Goal: Task Accomplishment & Management: Complete application form

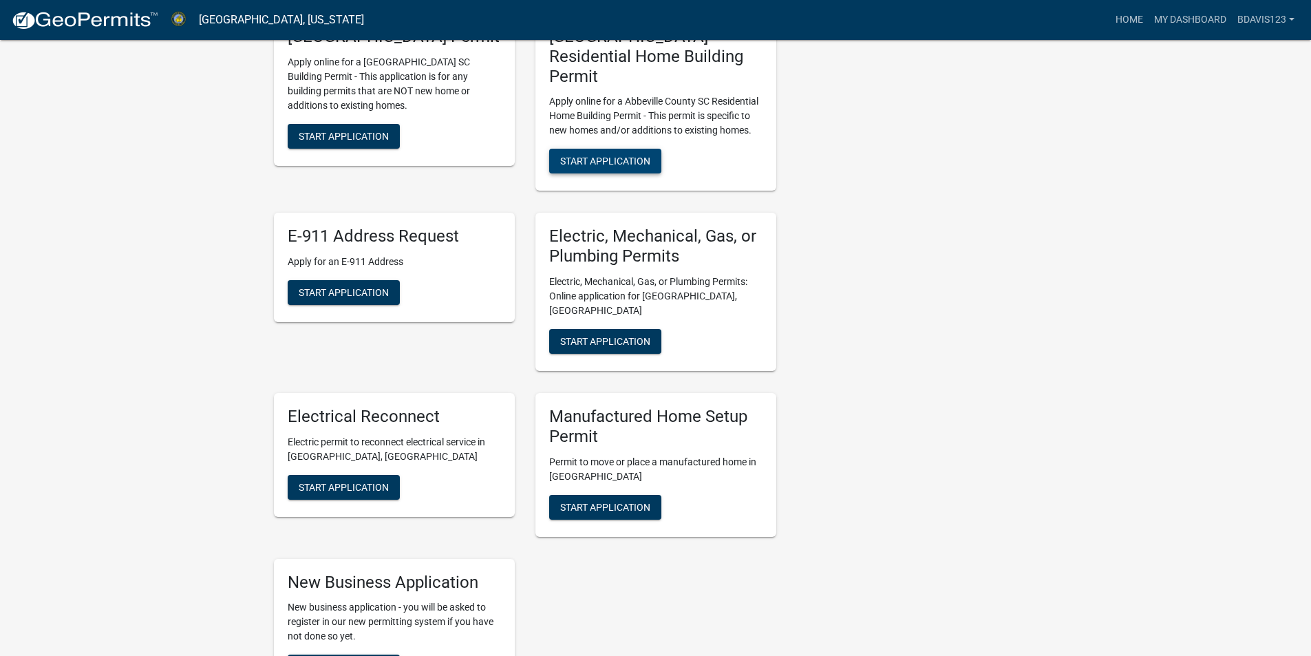
scroll to position [826, 0]
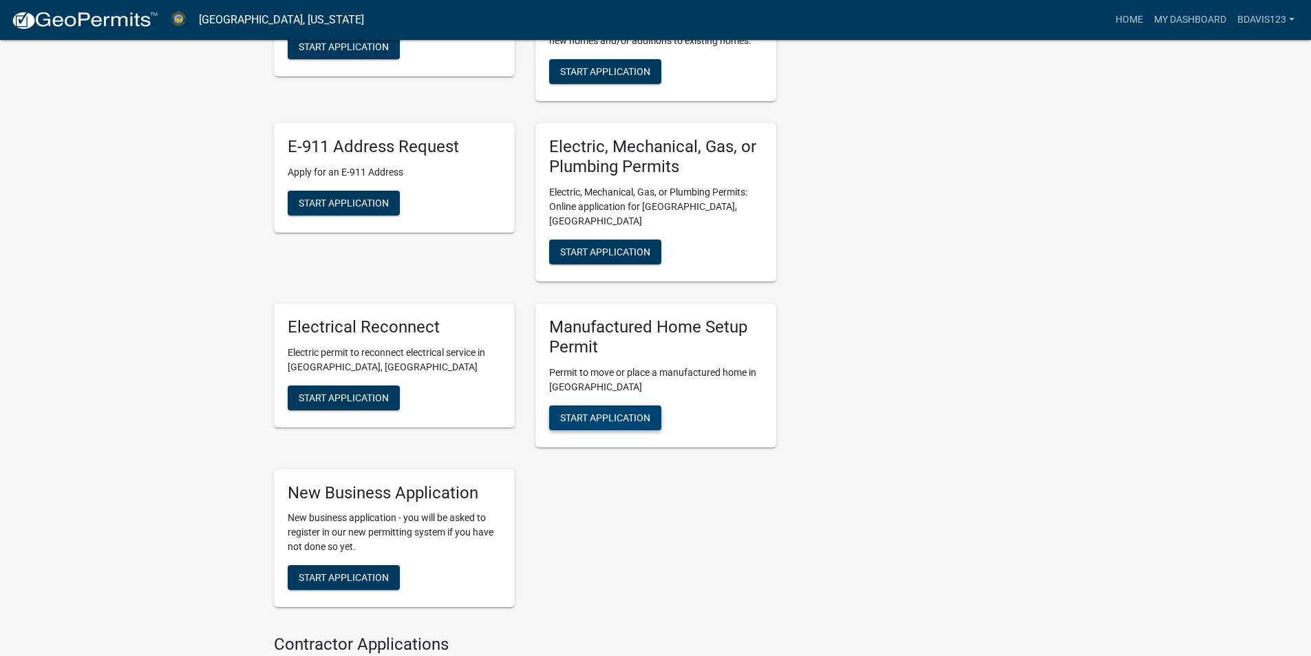
click at [627, 411] on span "Start Application" at bounding box center [605, 416] width 90 height 11
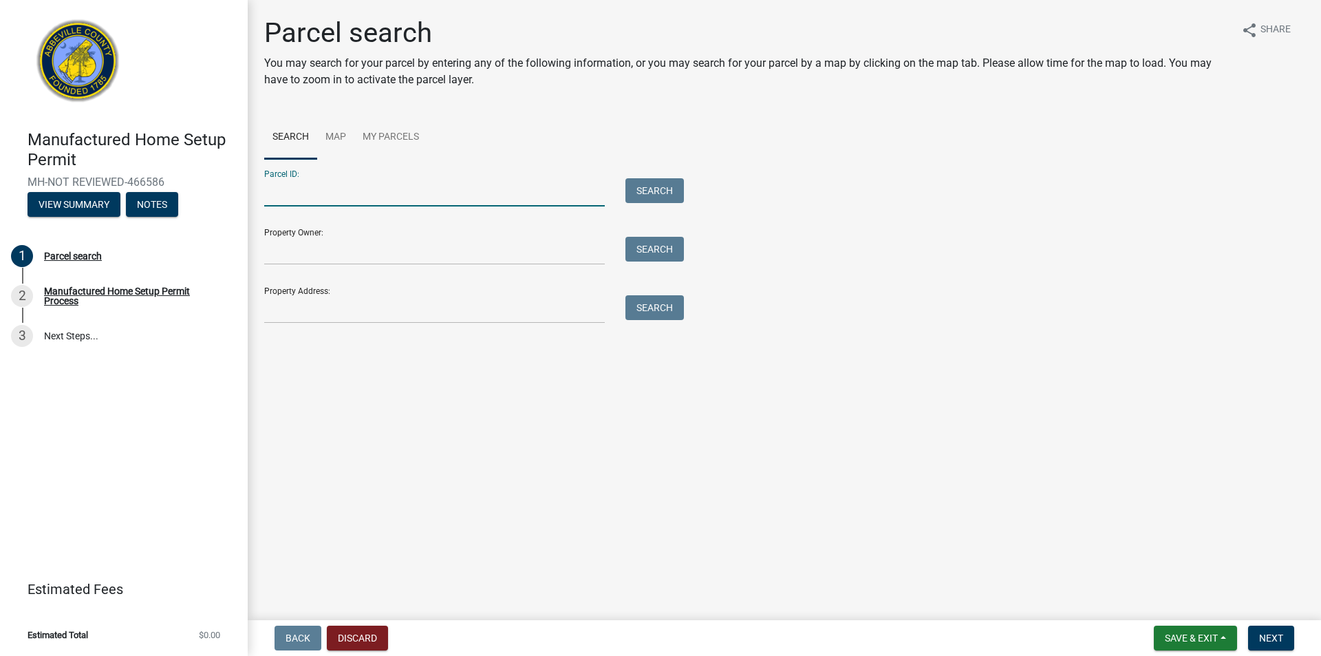
click at [382, 185] on input "Parcel ID:" at bounding box center [434, 192] width 341 height 28
click at [548, 114] on div "Parcel search You may search for your parcel by entering any of the following i…" at bounding box center [784, 176] width 1061 height 319
click at [442, 312] on input "Property Address:" at bounding box center [434, 309] width 341 height 28
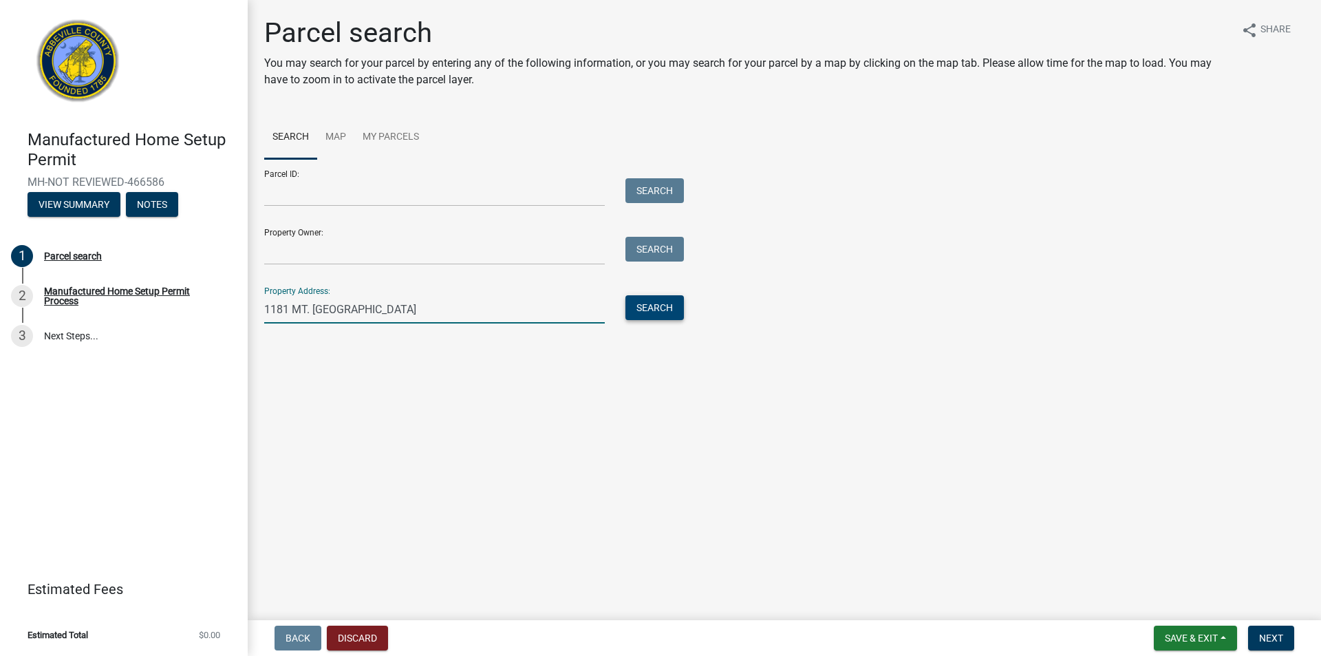
type input "1181 MT. [GEOGRAPHIC_DATA]"
click at [636, 318] on button "Search" at bounding box center [654, 307] width 58 height 25
drag, startPoint x: 556, startPoint y: 308, endPoint x: 216, endPoint y: 315, distance: 340.0
click at [216, 315] on div "Manufactured Home Setup Permit MH-NOT REVIEWED-466586 View Summary Notes 1 Parc…" at bounding box center [660, 328] width 1321 height 656
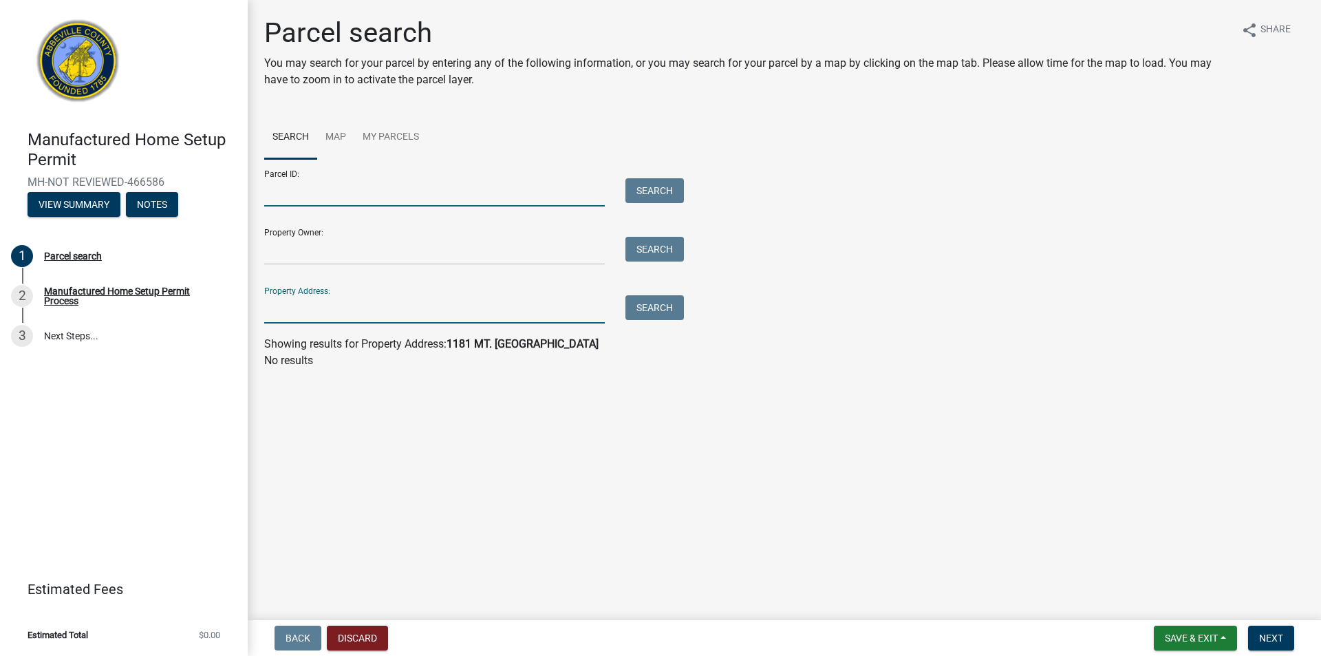
click at [325, 183] on input "Parcel ID:" at bounding box center [434, 192] width 341 height 28
type input "[PHONE_NUMBER]"
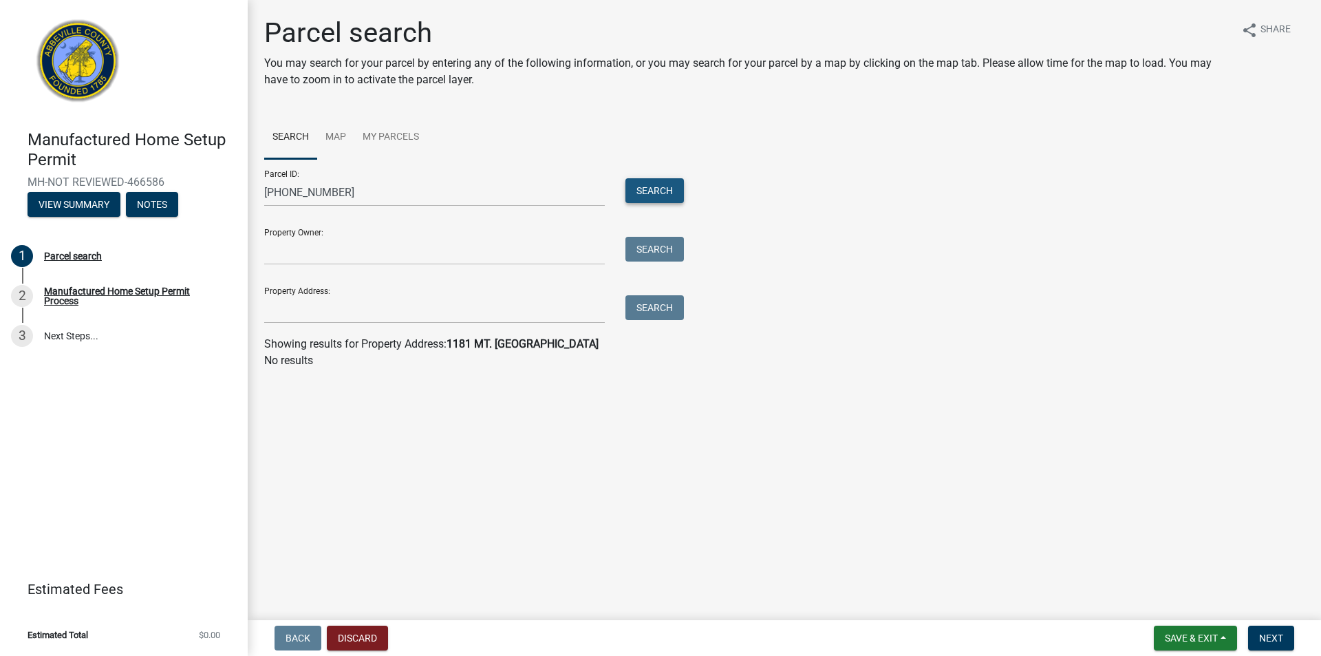
click at [658, 184] on button "Search" at bounding box center [654, 190] width 58 height 25
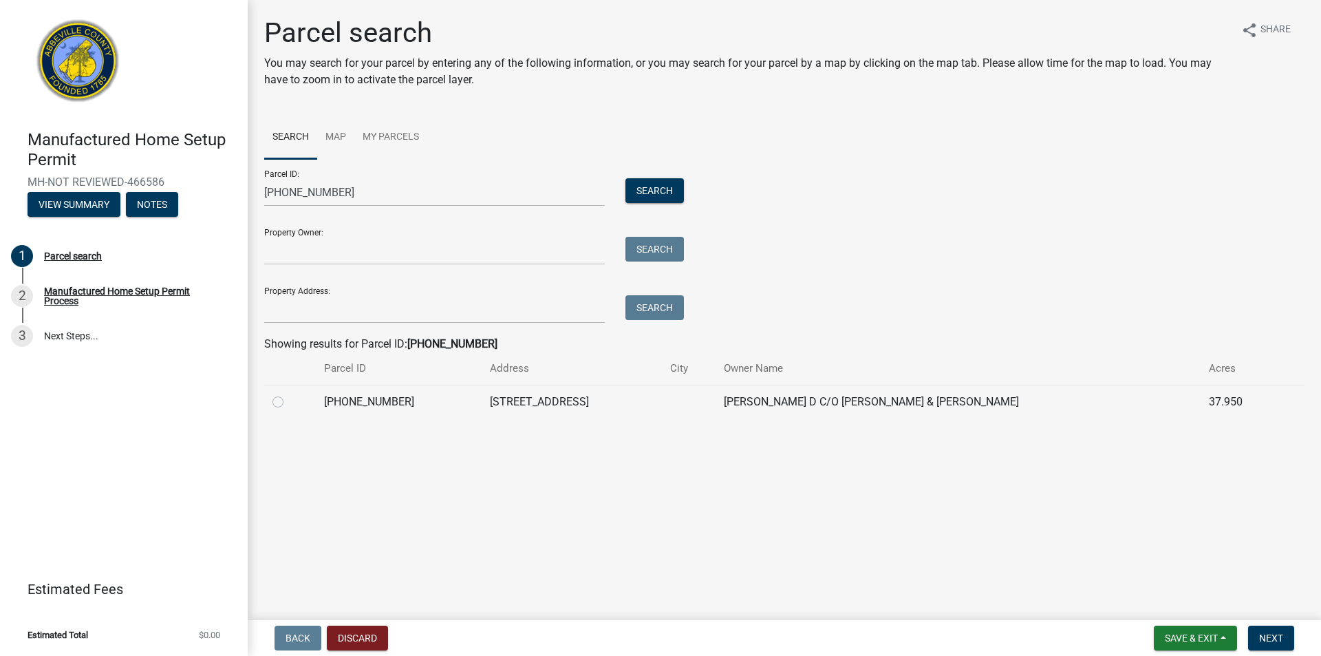
click at [289, 394] on label at bounding box center [289, 394] width 0 height 0
click at [289, 403] on input "radio" at bounding box center [293, 398] width 9 height 9
radio input "true"
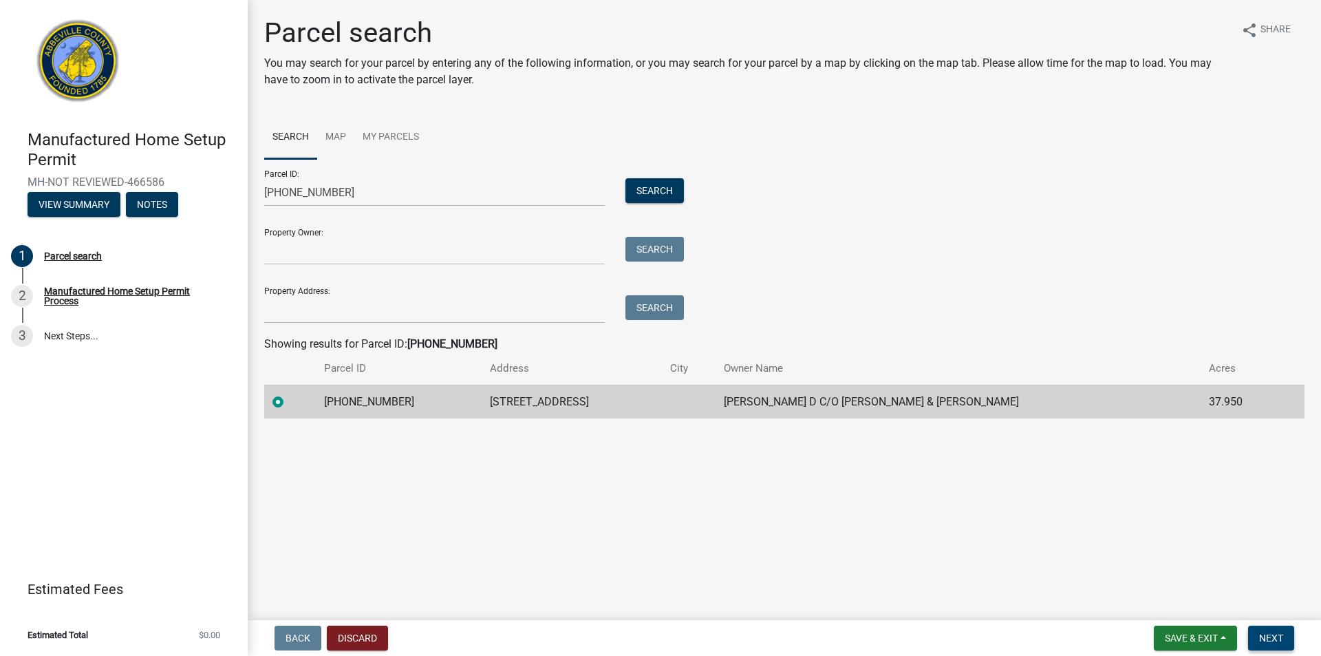
click at [1269, 640] on span "Next" at bounding box center [1271, 637] width 24 height 11
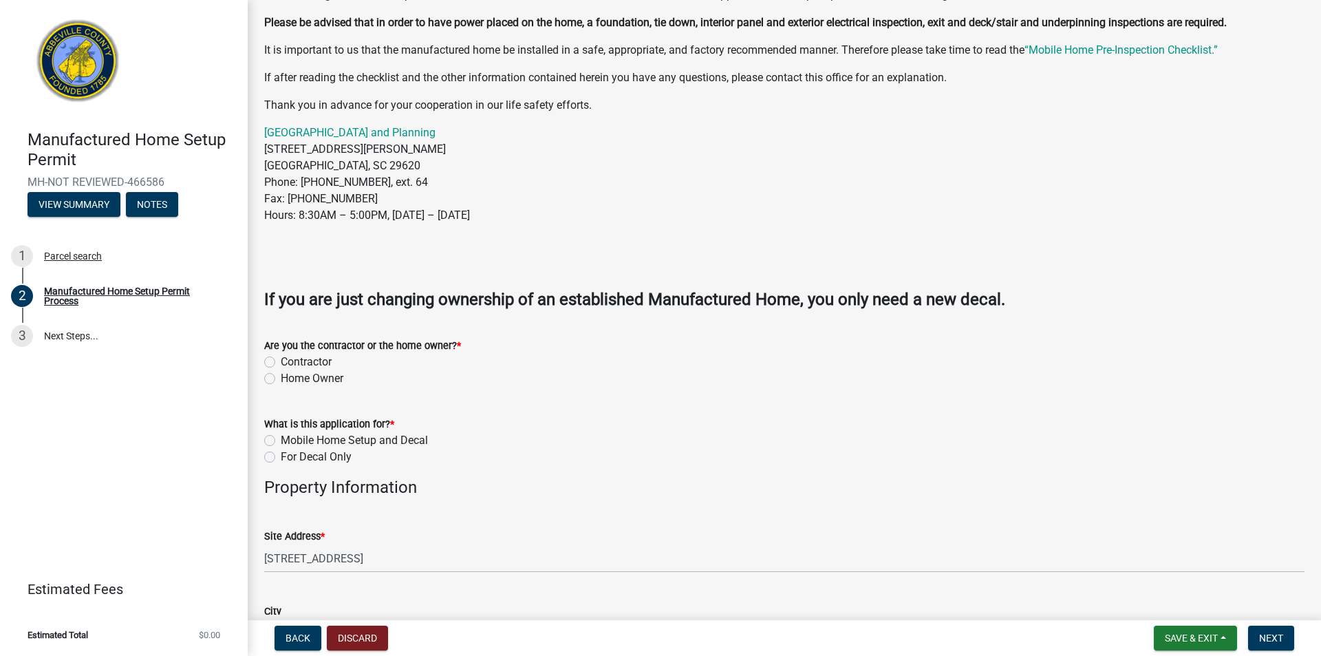
scroll to position [275, 0]
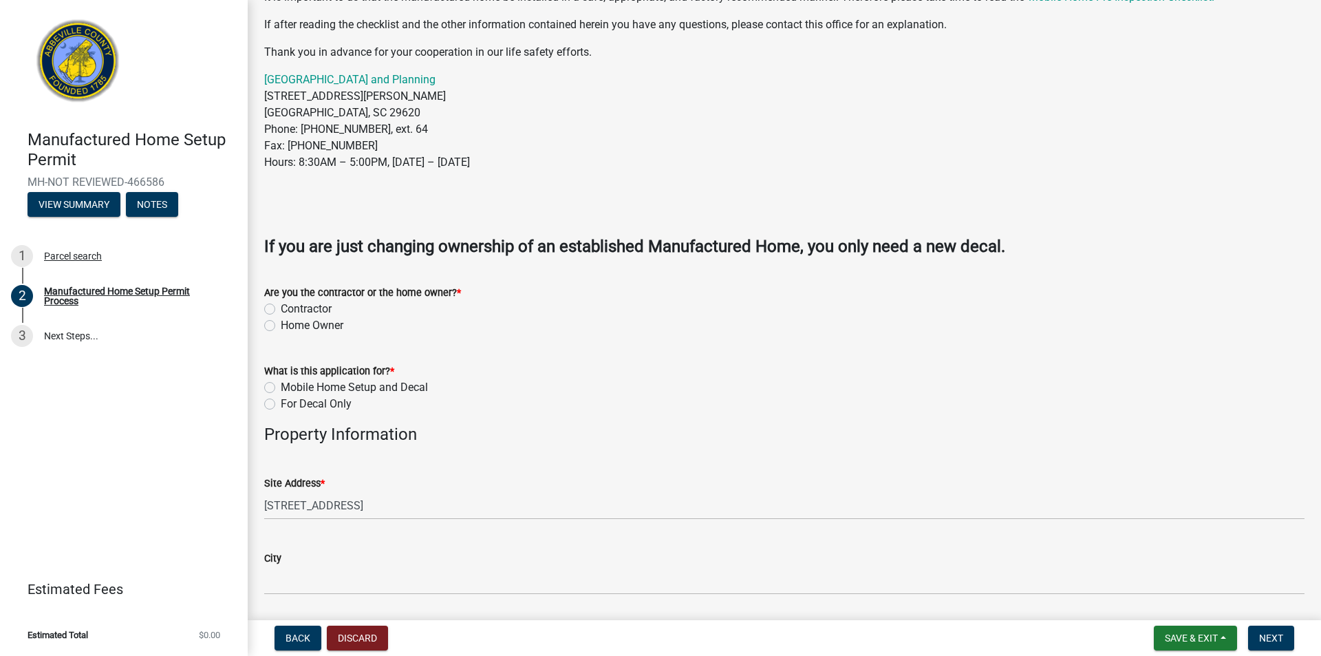
click at [285, 307] on label "Contractor" at bounding box center [306, 309] width 51 height 17
click at [285, 307] on input "Contractor" at bounding box center [285, 305] width 9 height 9
radio input "true"
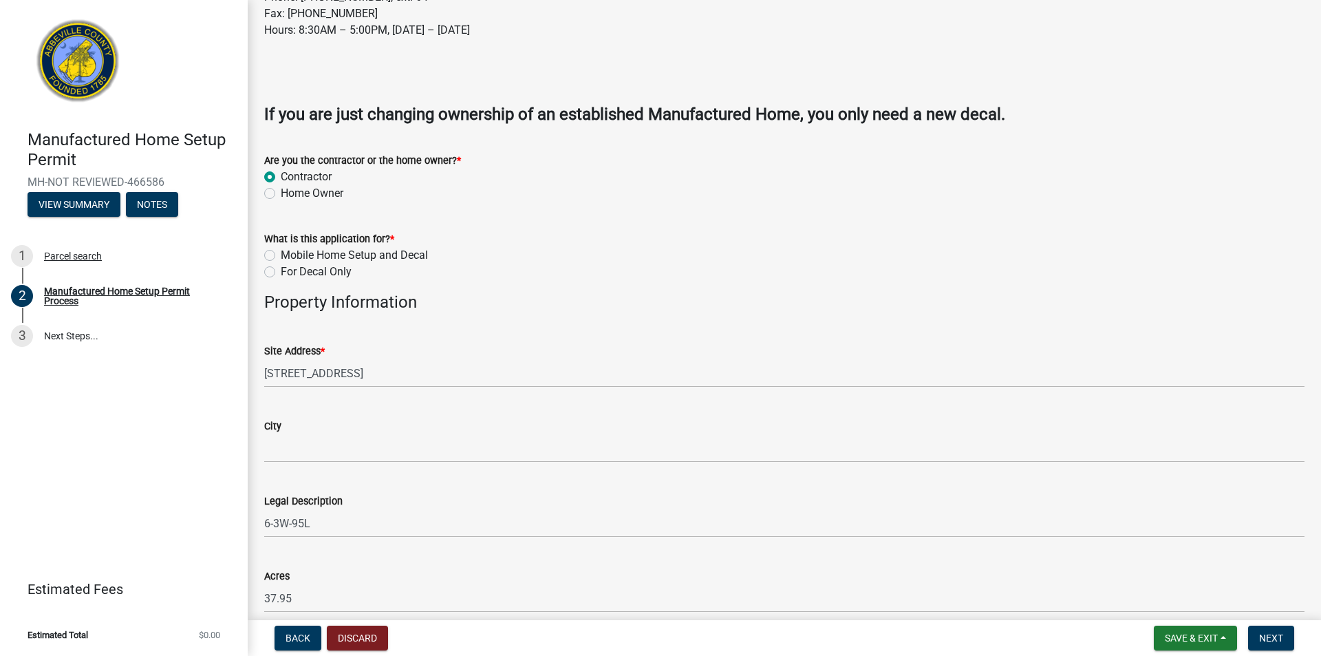
scroll to position [413, 0]
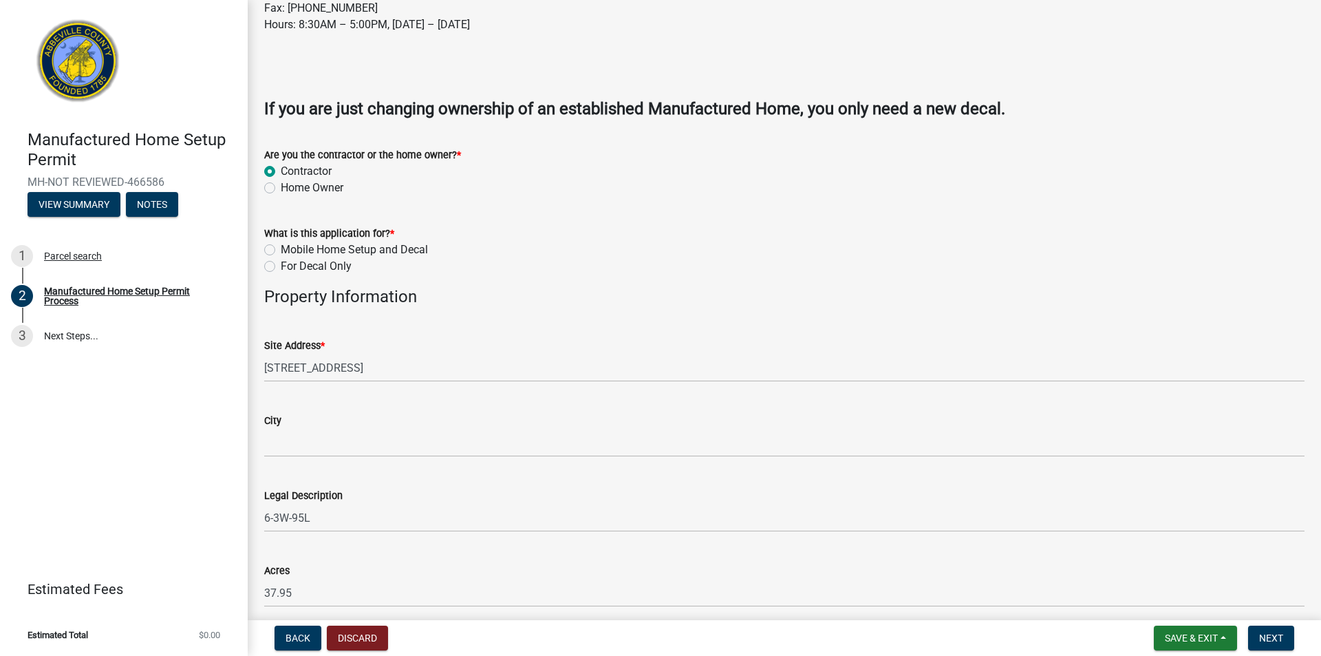
click at [346, 249] on label "Mobile Home Setup and Decal" at bounding box center [354, 250] width 147 height 17
click at [290, 249] on input "Mobile Home Setup and Decal" at bounding box center [285, 246] width 9 height 9
radio input "true"
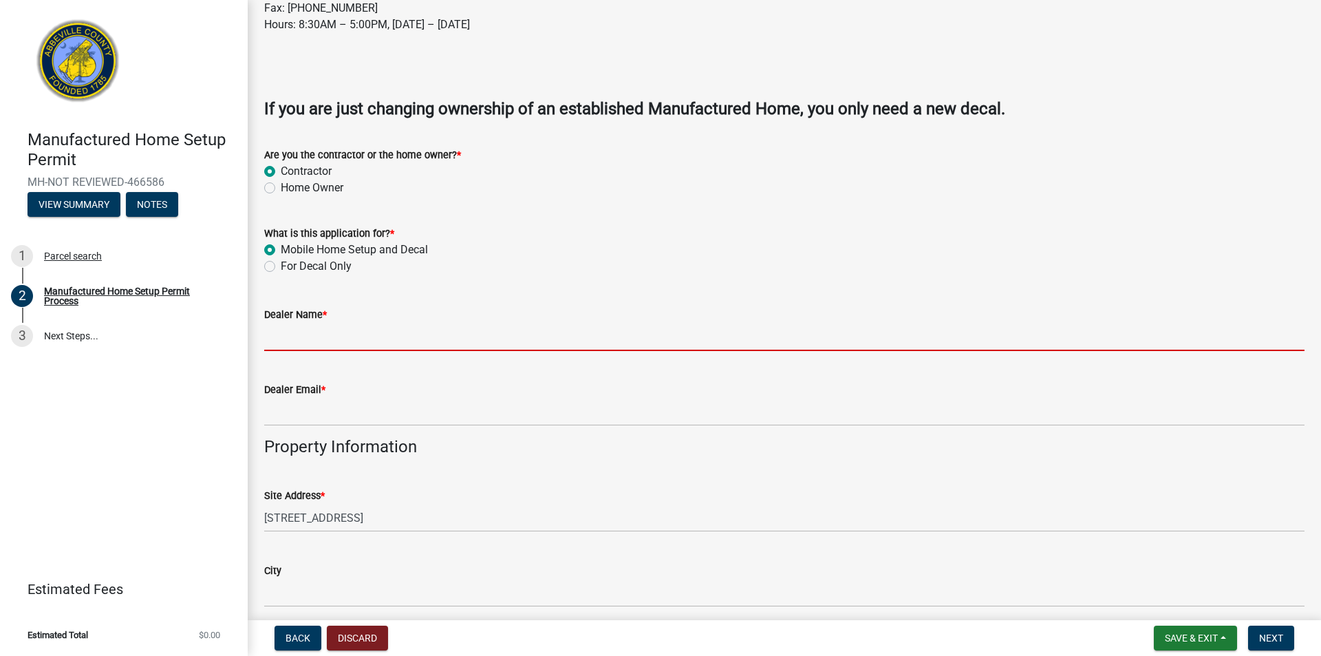
click at [394, 341] on input "Dealer Name *" at bounding box center [784, 337] width 1040 height 28
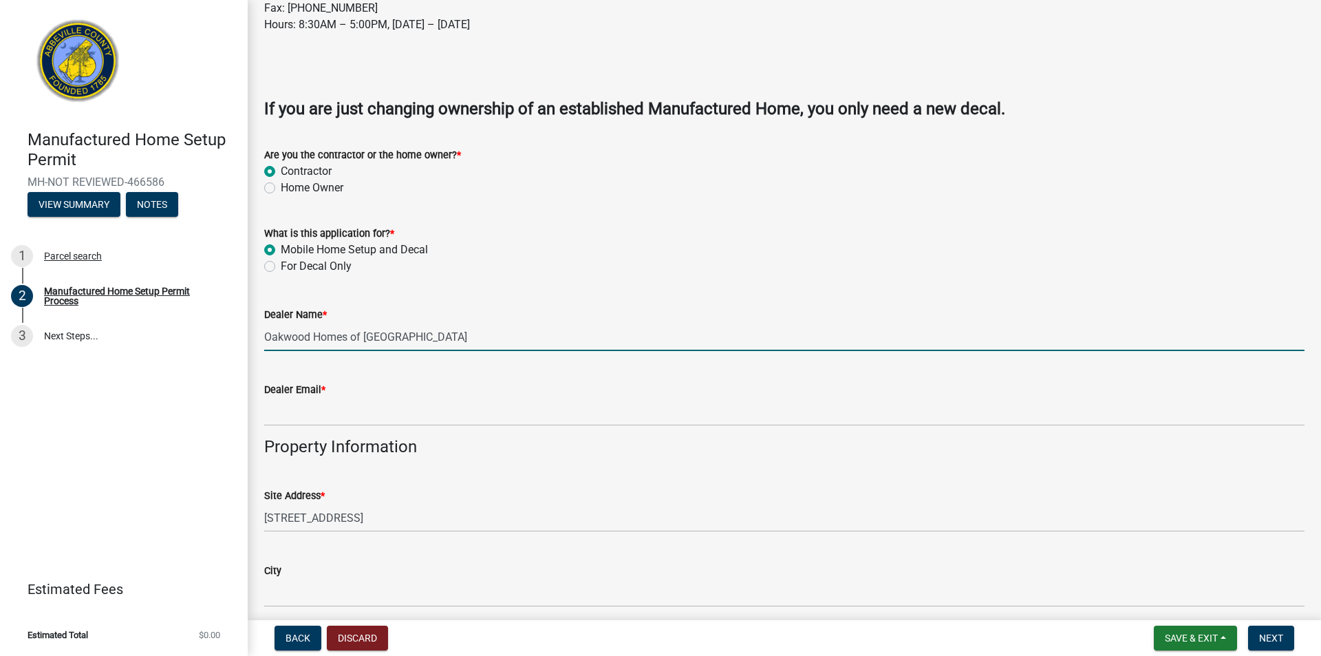
type input "Oakwood Homes of [GEOGRAPHIC_DATA]"
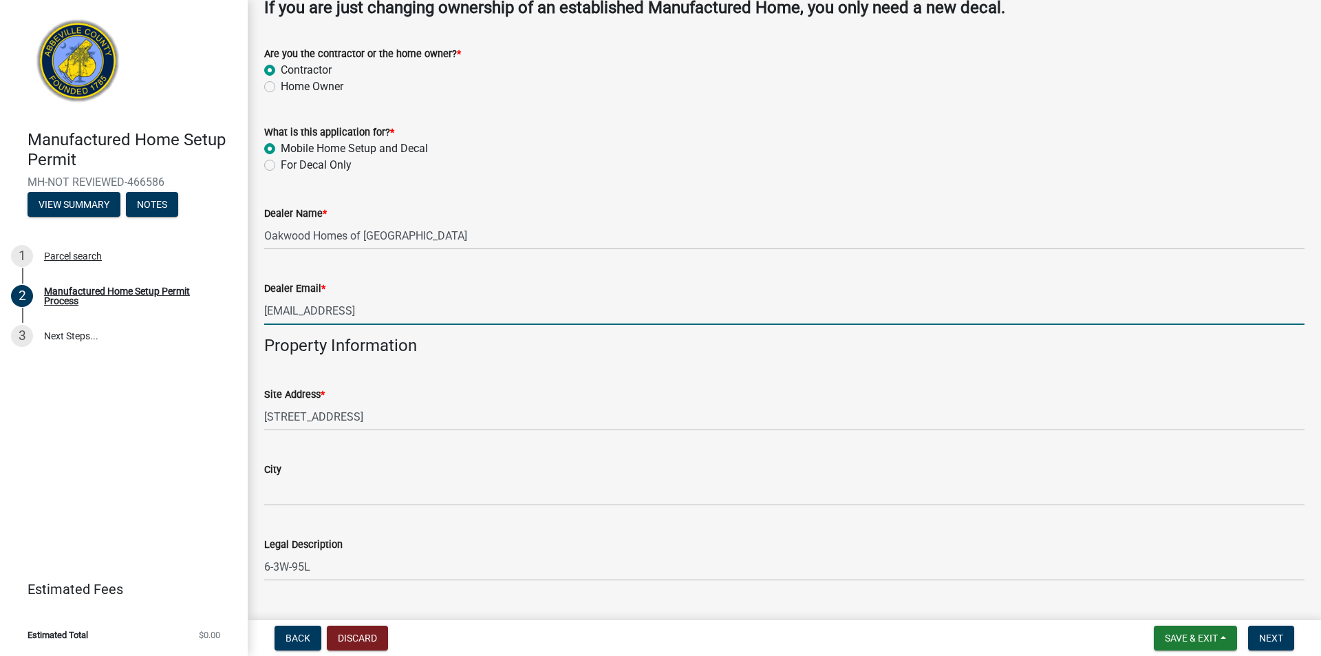
scroll to position [688, 0]
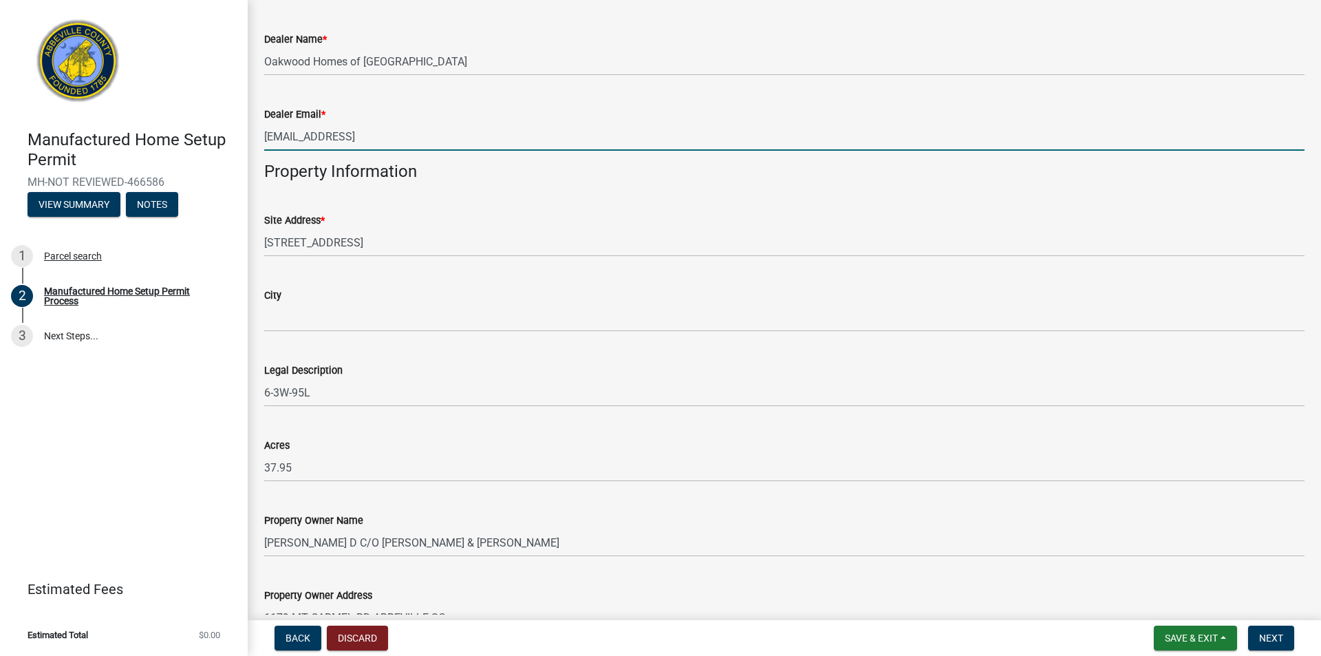
type input "[EMAIL_ADDRESS]"
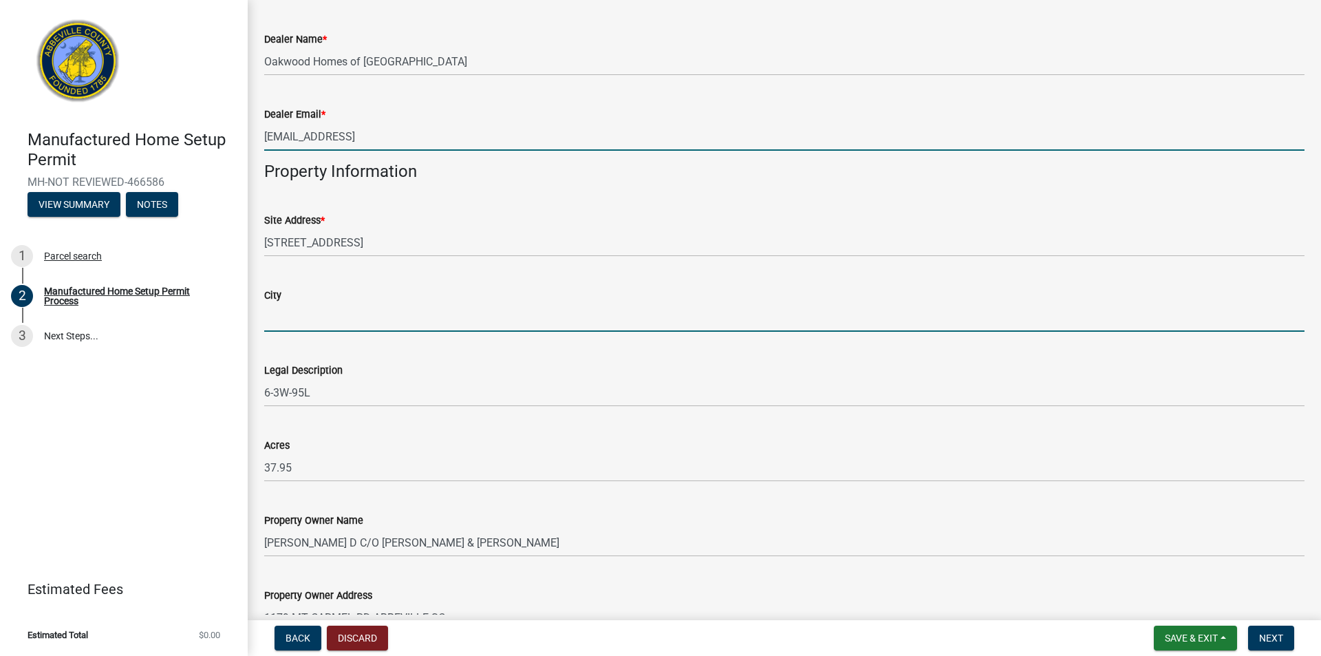
click at [370, 313] on input "City" at bounding box center [784, 317] width 1040 height 28
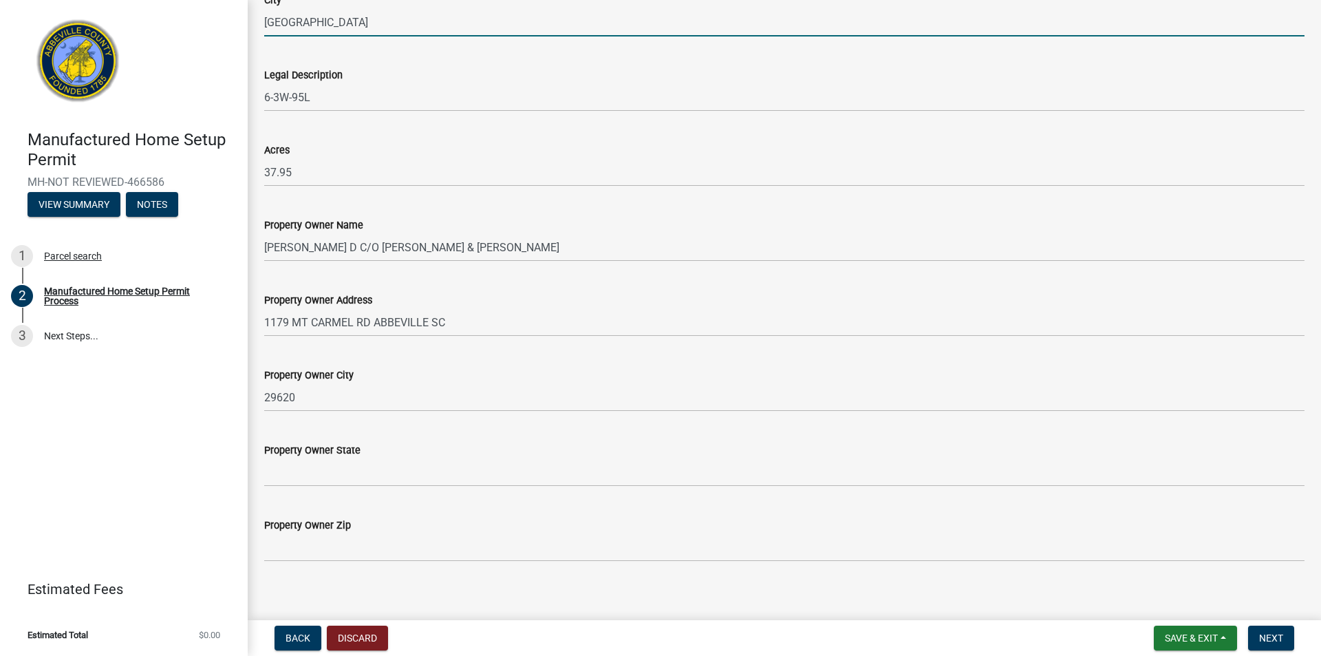
scroll to position [995, 0]
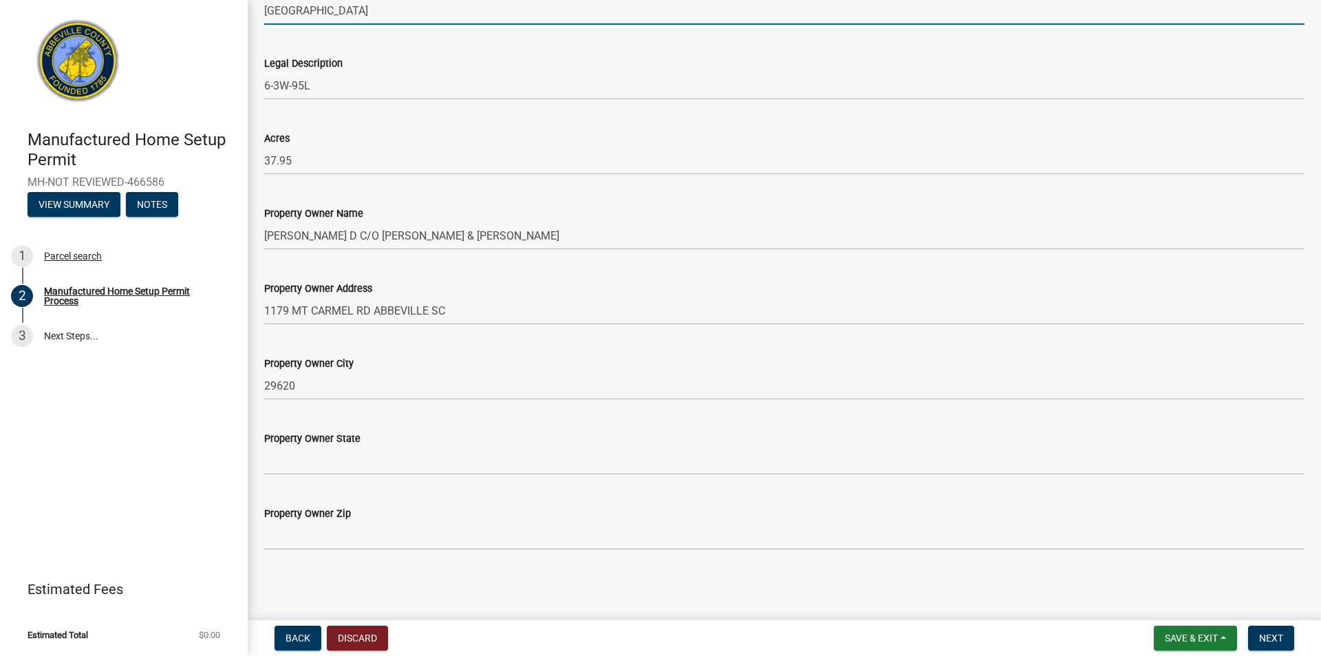
type input "[GEOGRAPHIC_DATA]"
click at [836, 418] on div "Property Owner State" at bounding box center [784, 443] width 1040 height 64
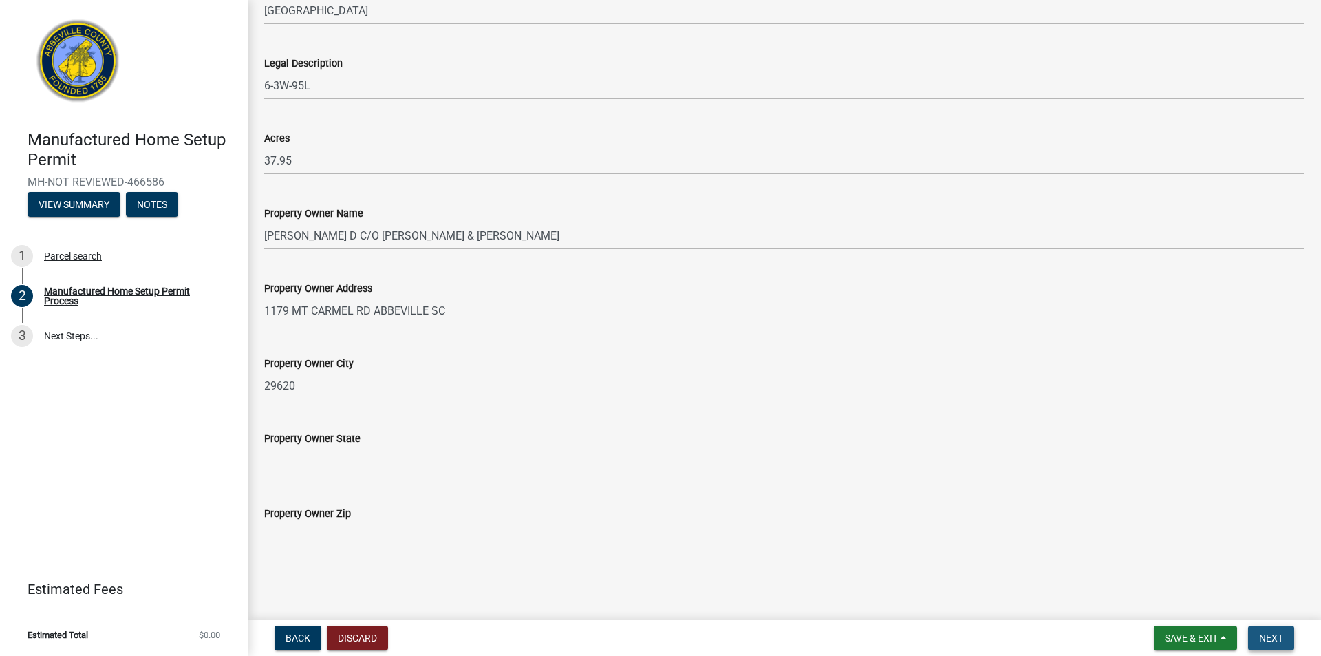
click at [1263, 636] on span "Next" at bounding box center [1271, 637] width 24 height 11
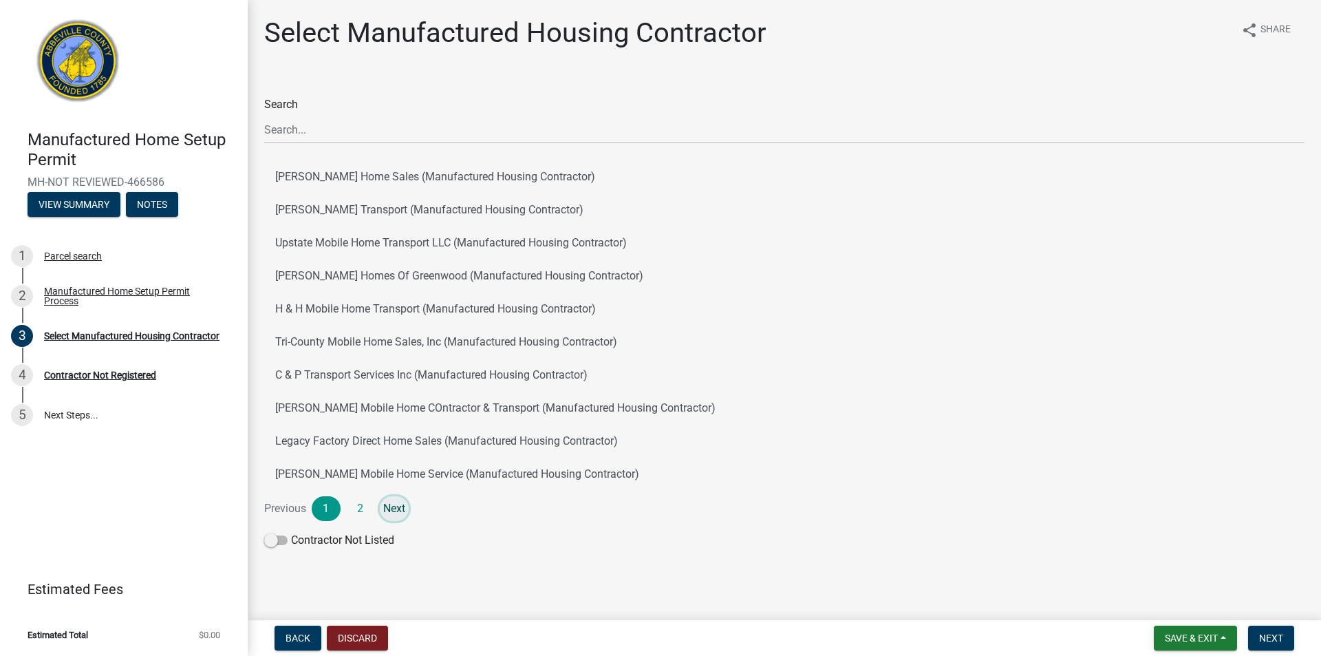
click at [398, 504] on link "Next" at bounding box center [394, 508] width 29 height 25
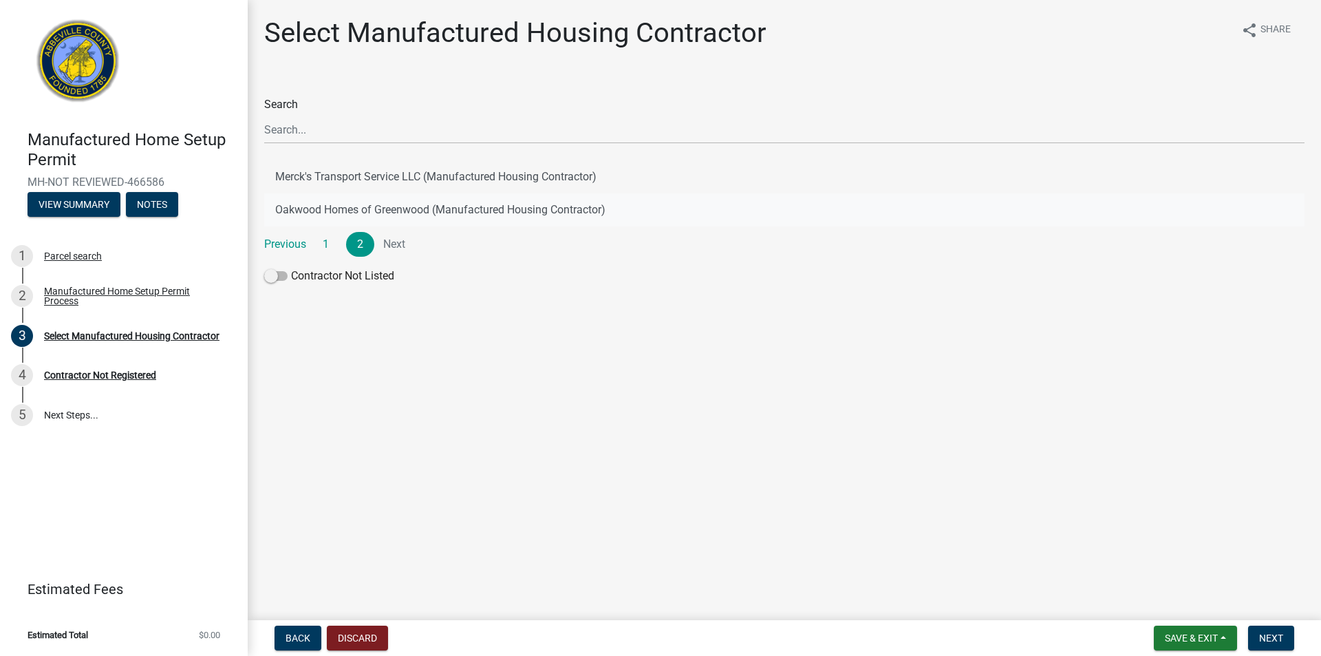
click at [431, 204] on button "Oakwood Homes of Greenwood (Manufactured Housing Contractor)" at bounding box center [784, 209] width 1040 height 33
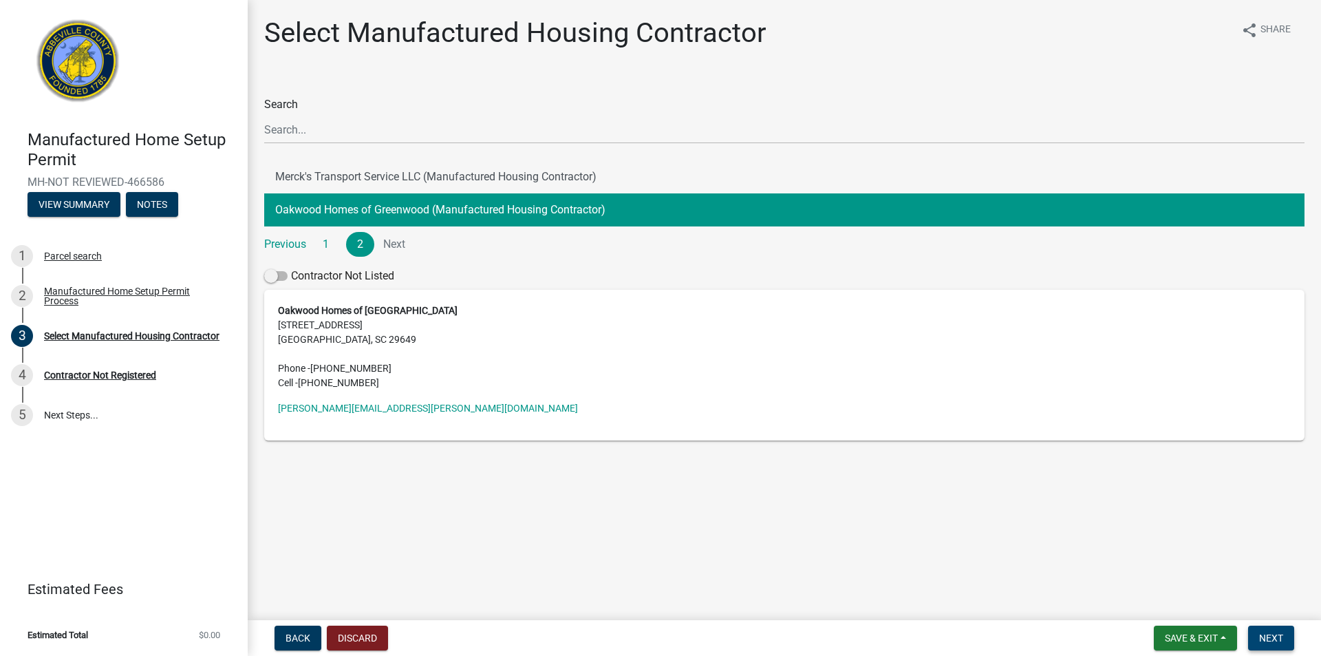
click at [1274, 632] on span "Next" at bounding box center [1271, 637] width 24 height 11
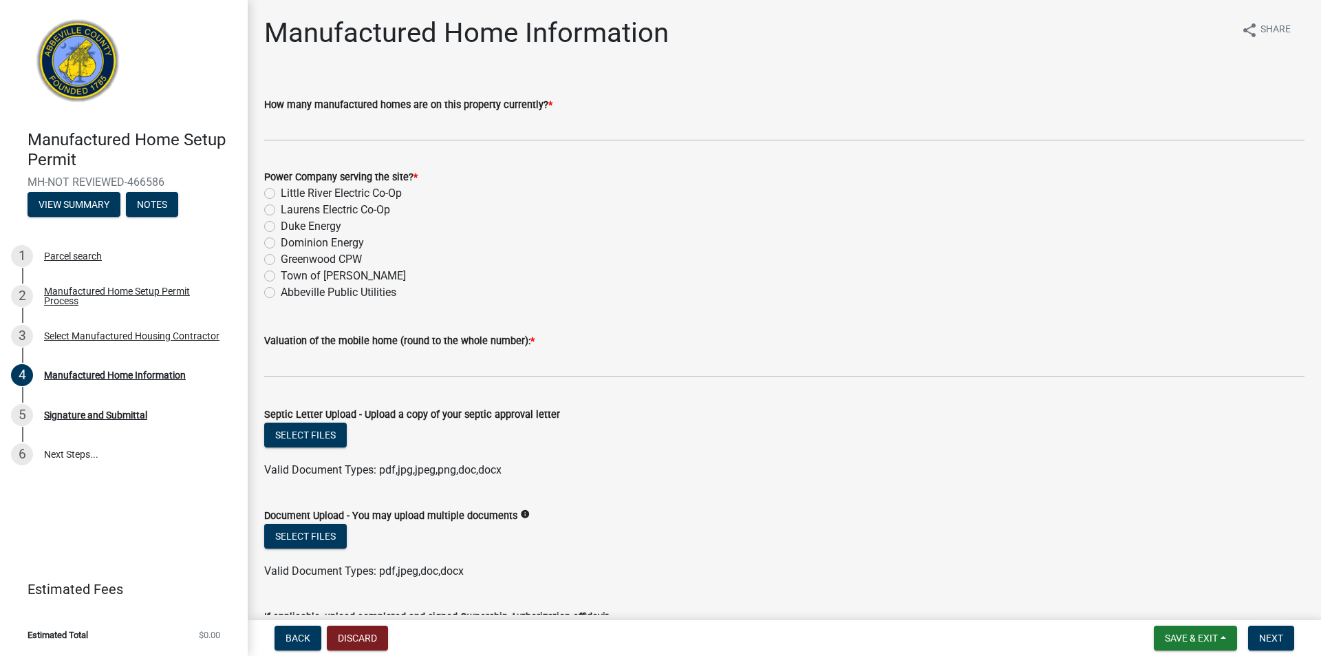
click at [359, 192] on label "Little River Electric Co-Op" at bounding box center [341, 193] width 121 height 17
click at [290, 192] on input "Little River Electric Co-Op" at bounding box center [285, 189] width 9 height 9
radio input "true"
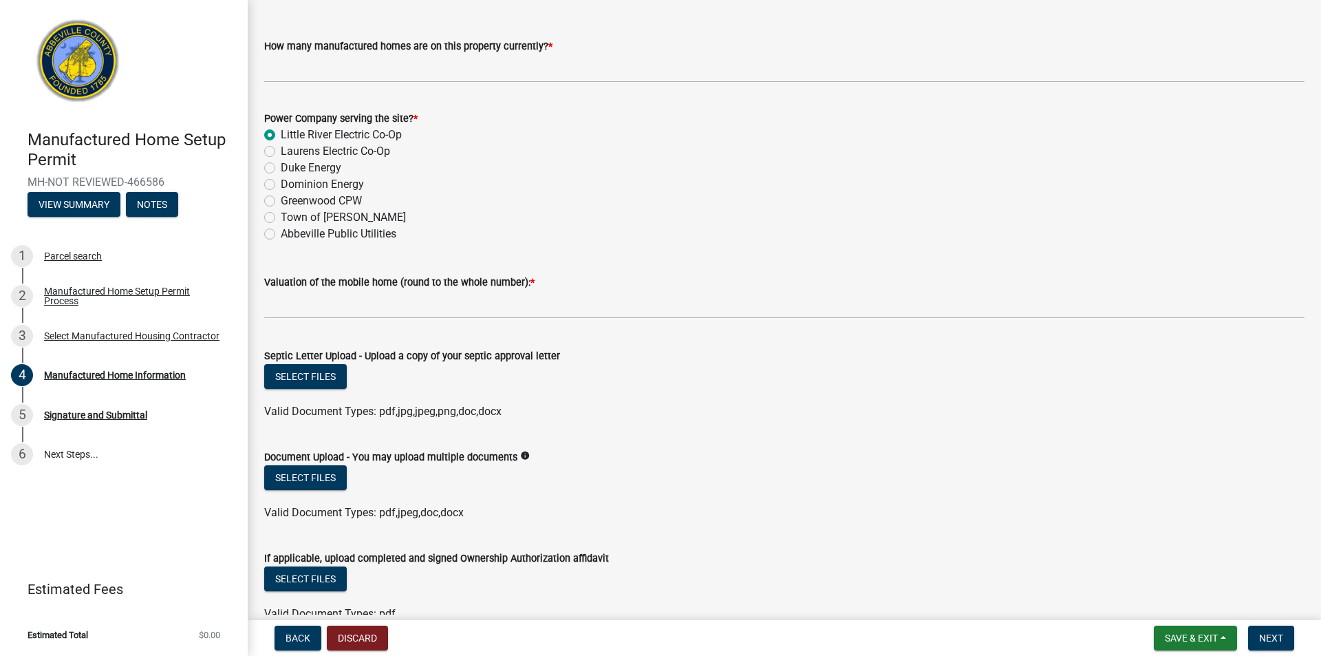
scroll to position [132, 0]
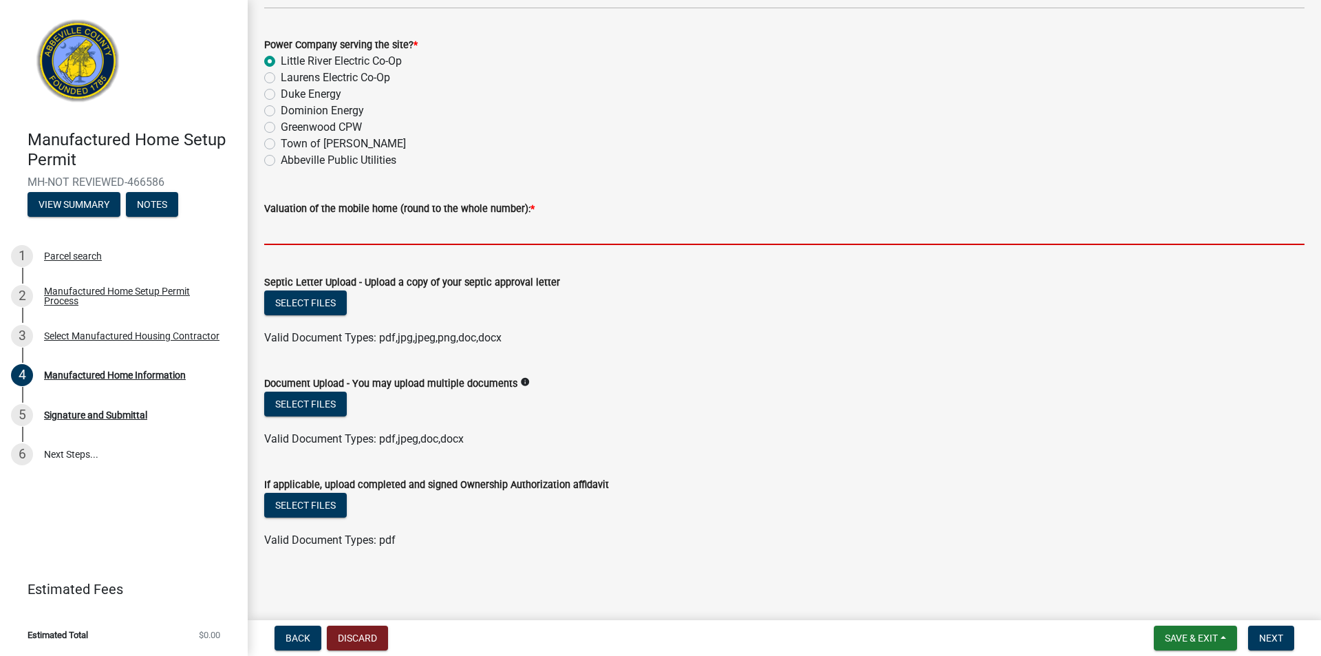
click at [428, 239] on input "text" at bounding box center [784, 231] width 1040 height 28
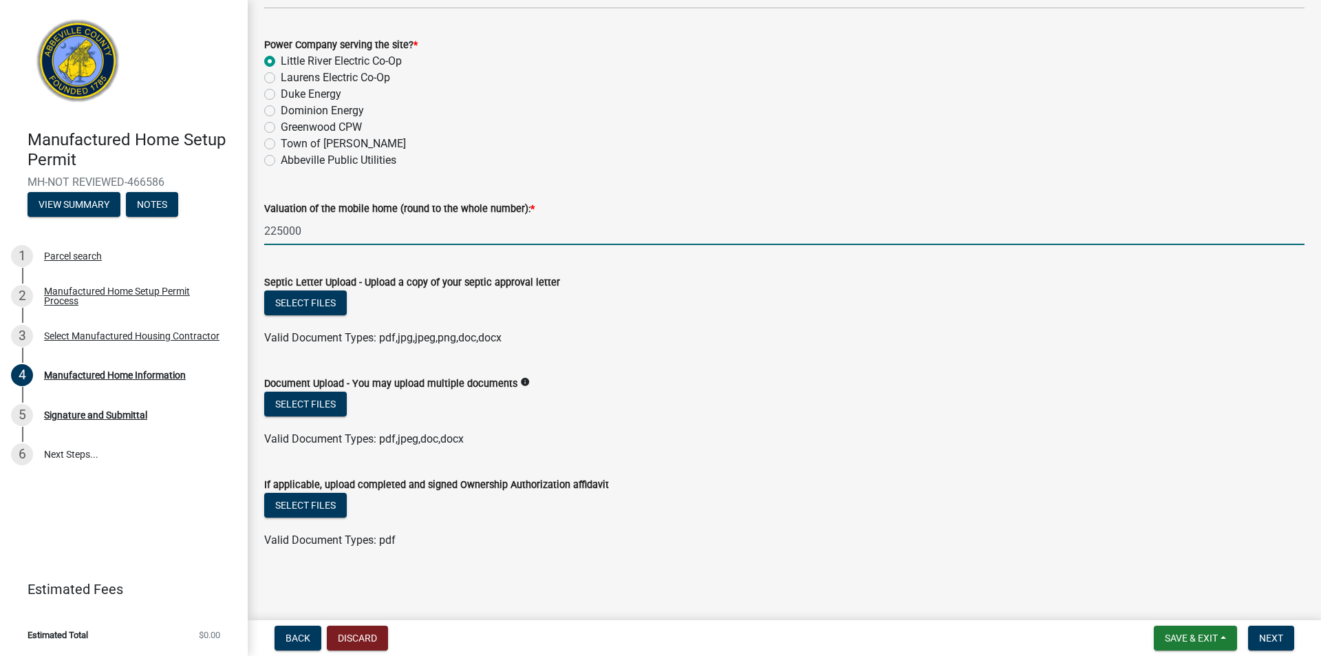
type input "225000"
click at [556, 330] on div "Valid Document Types: pdf,jpg,jpeg,png,doc,docx" at bounding box center [784, 338] width 1061 height 17
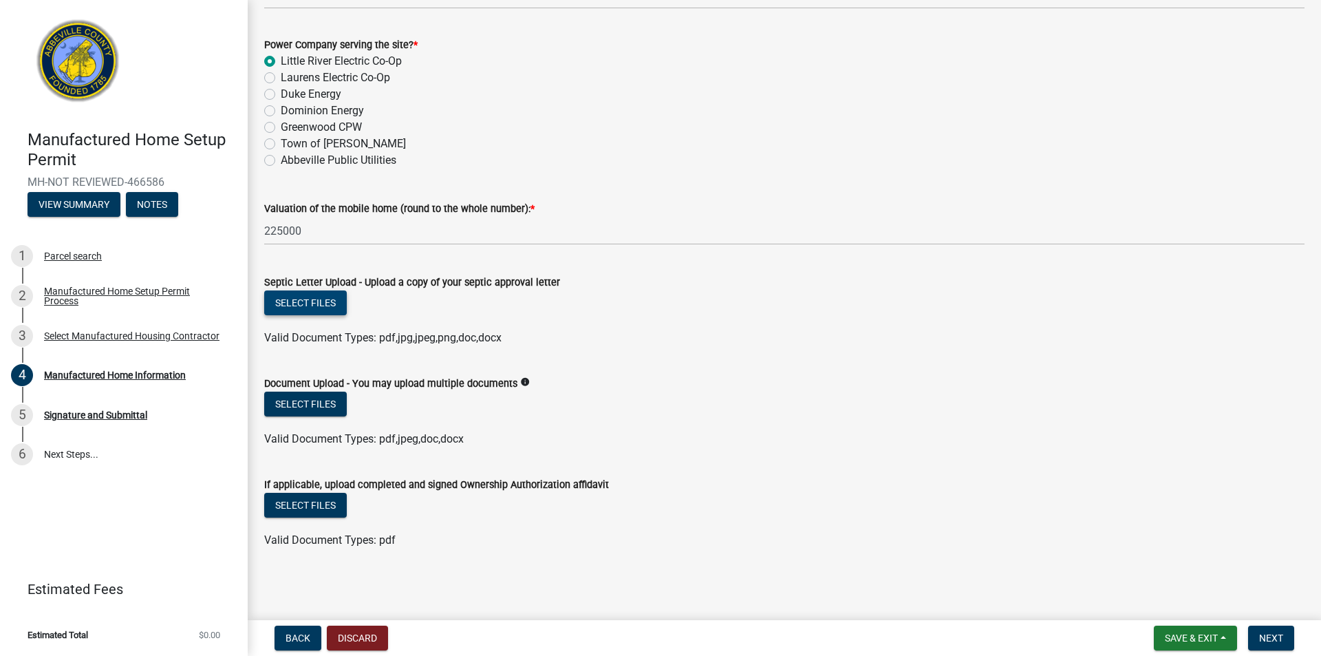
click at [306, 298] on button "Select files" at bounding box center [305, 302] width 83 height 25
click at [328, 299] on button "Select files" at bounding box center [305, 302] width 83 height 25
click at [314, 302] on button "Select files" at bounding box center [305, 302] width 83 height 25
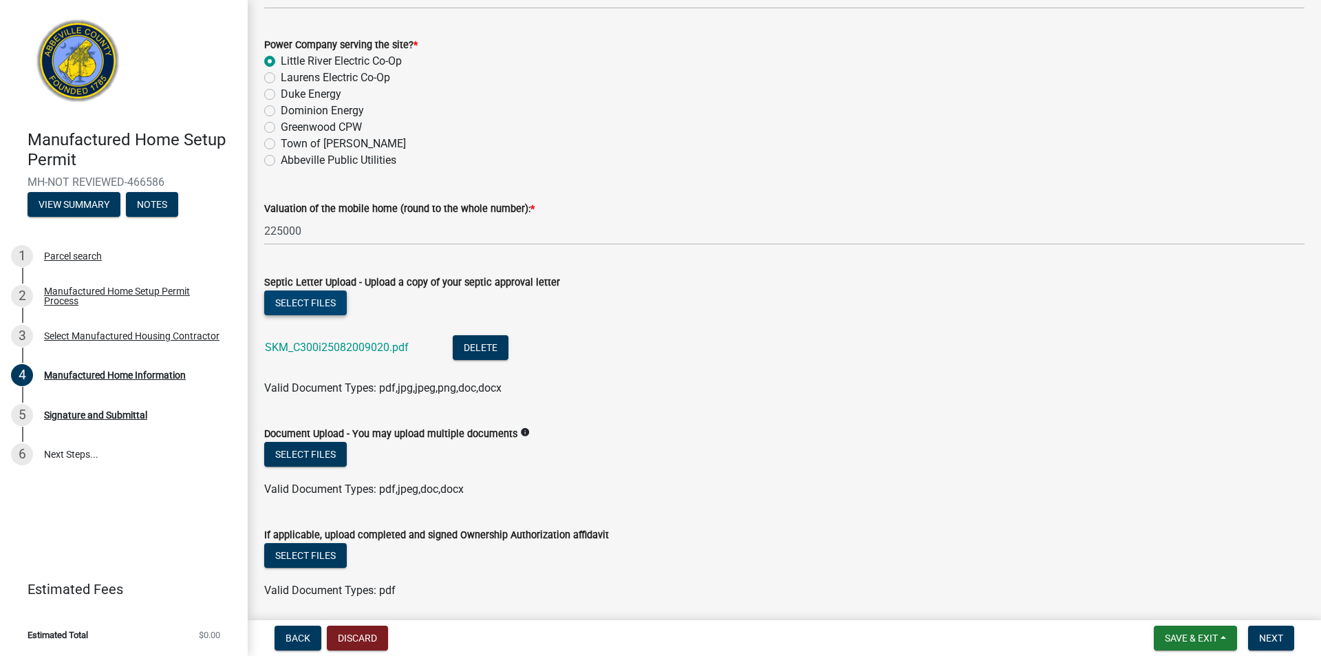
scroll to position [182, 0]
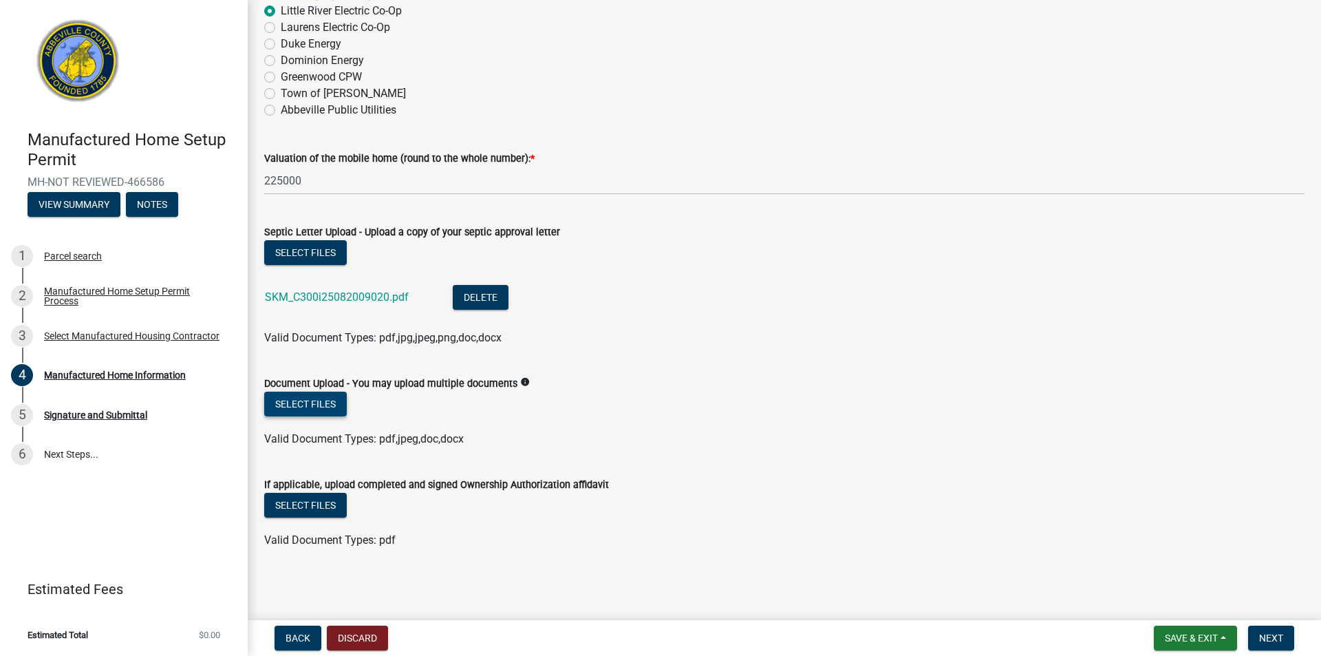
click at [307, 405] on button "Select files" at bounding box center [305, 404] width 83 height 25
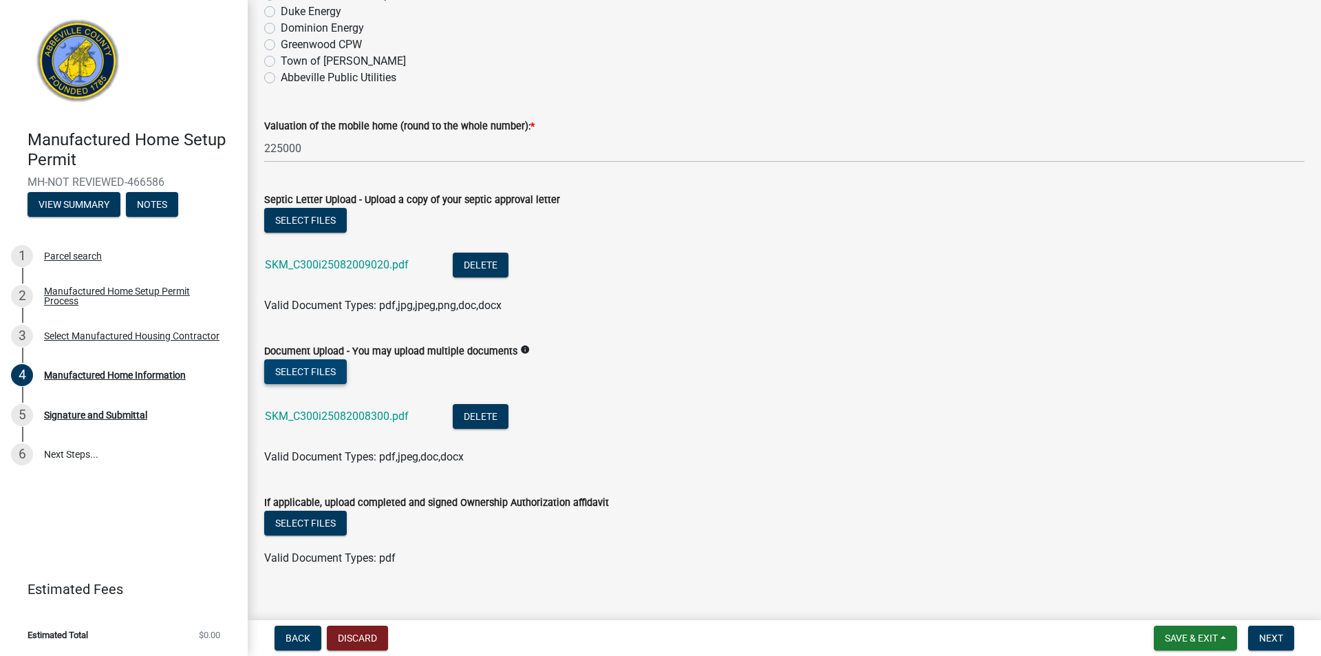
scroll to position [233, 0]
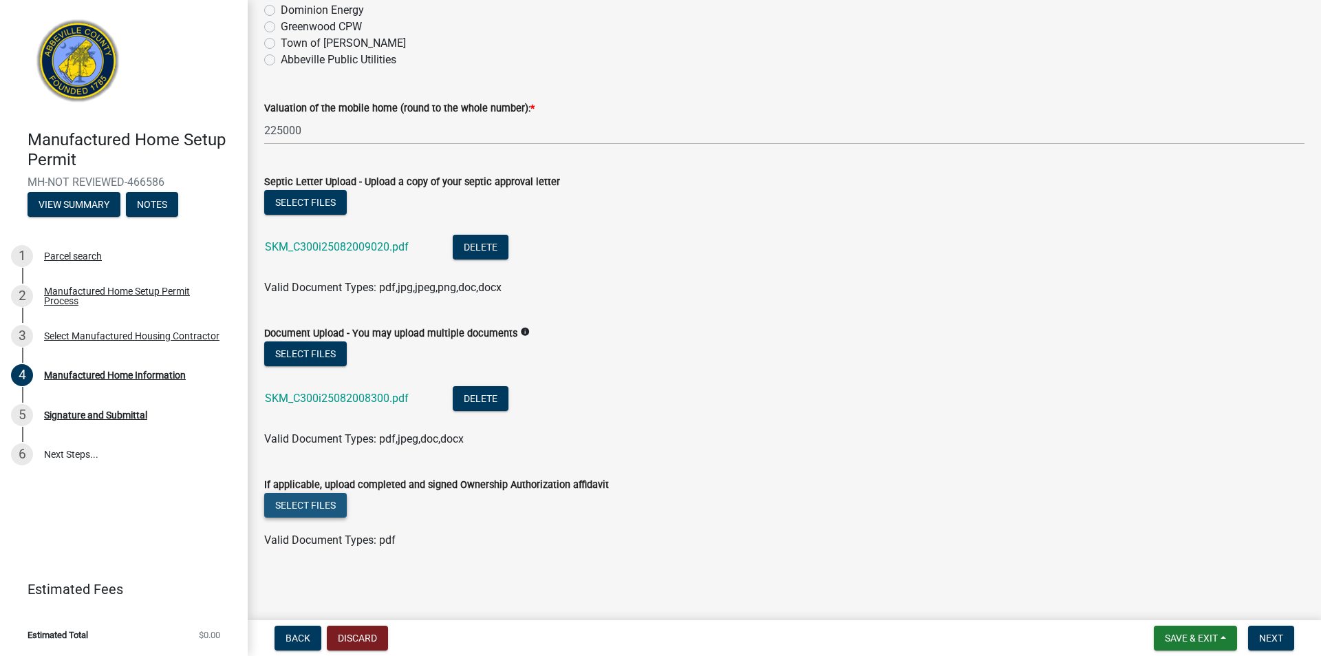
click at [325, 500] on button "Select files" at bounding box center [305, 505] width 83 height 25
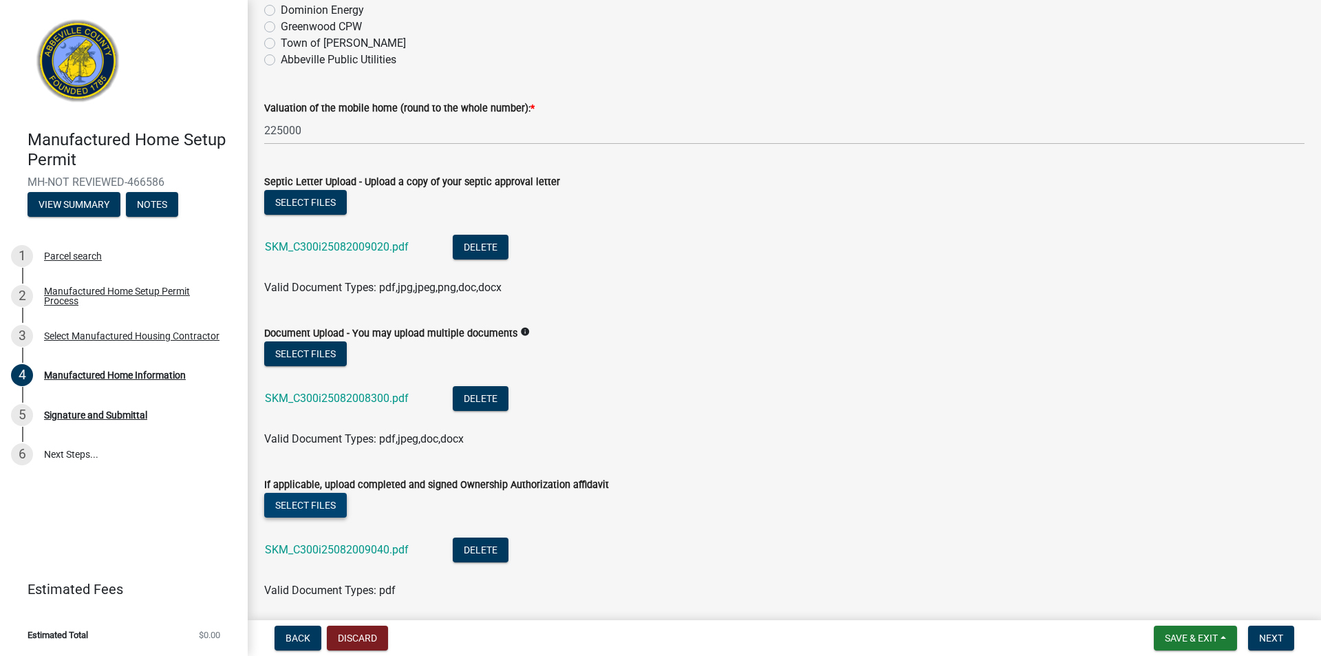
scroll to position [283, 0]
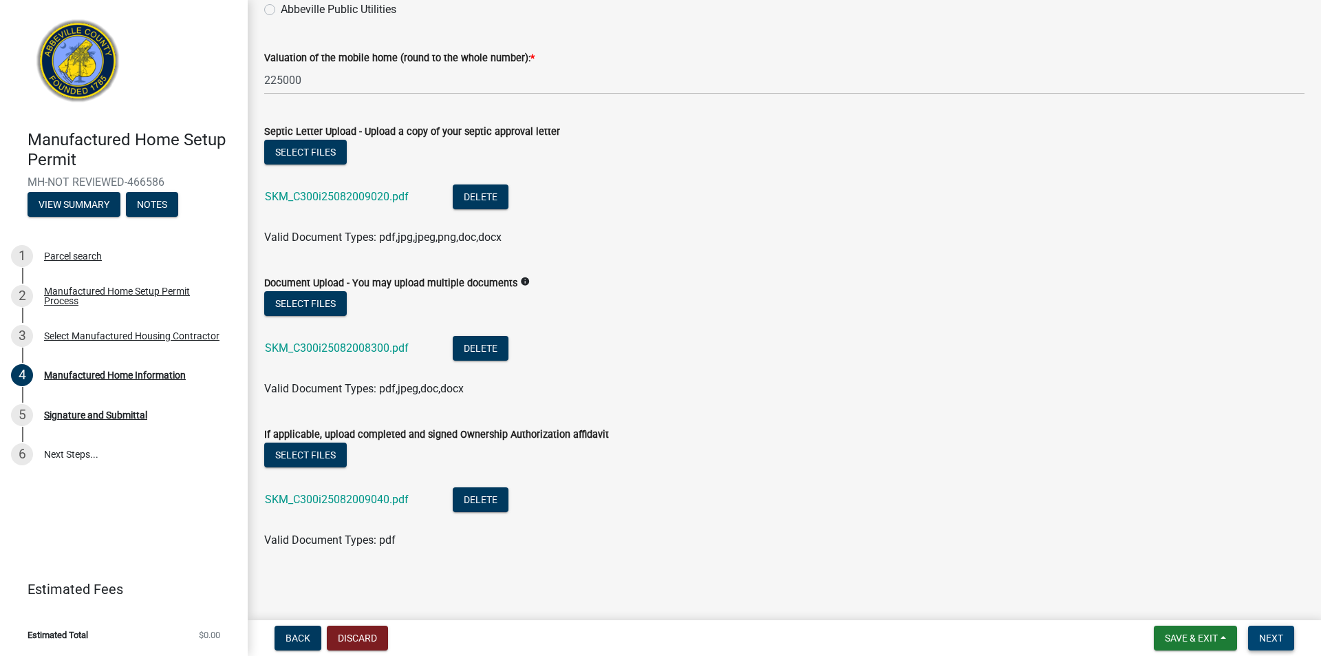
click at [1287, 636] on button "Next" at bounding box center [1271, 637] width 46 height 25
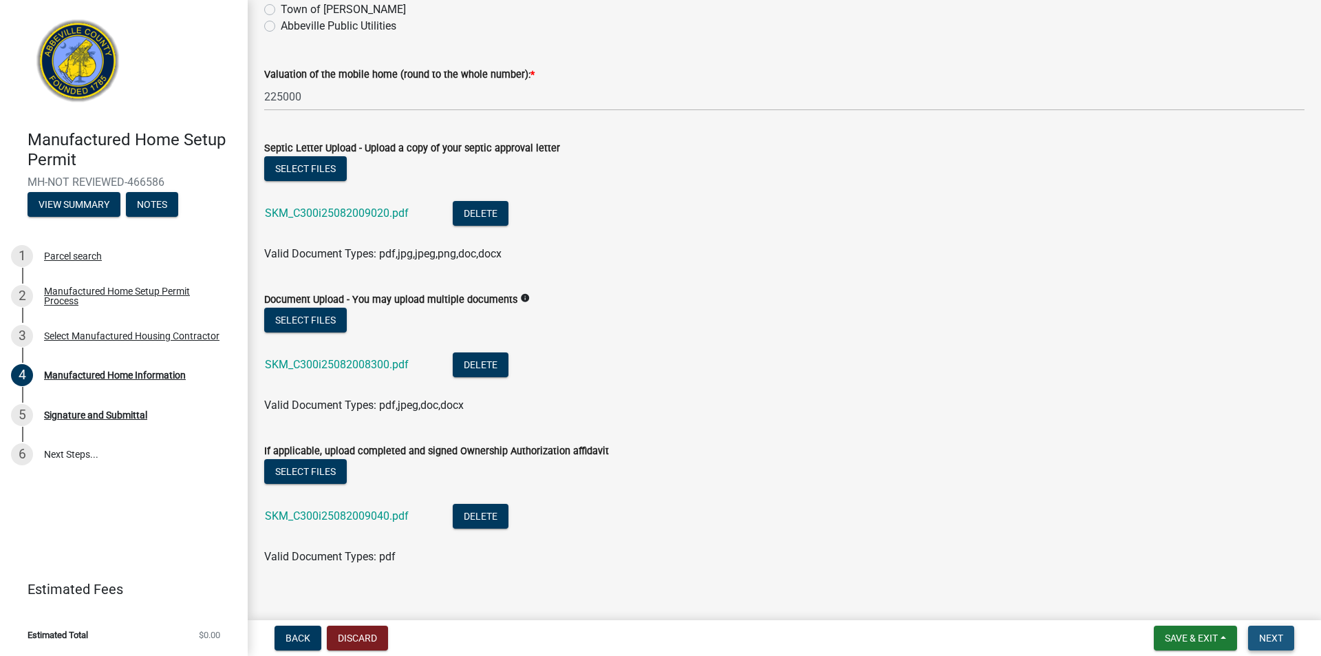
scroll to position [299, 0]
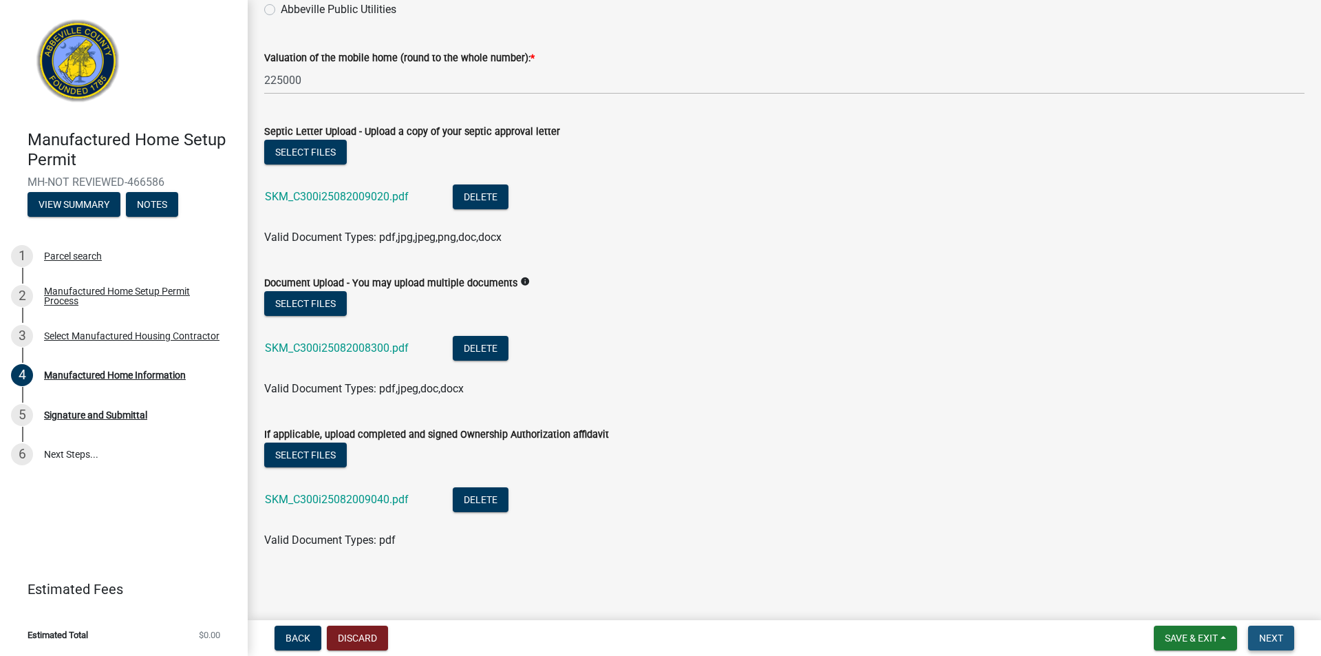
click at [1263, 639] on span "Next" at bounding box center [1271, 637] width 24 height 11
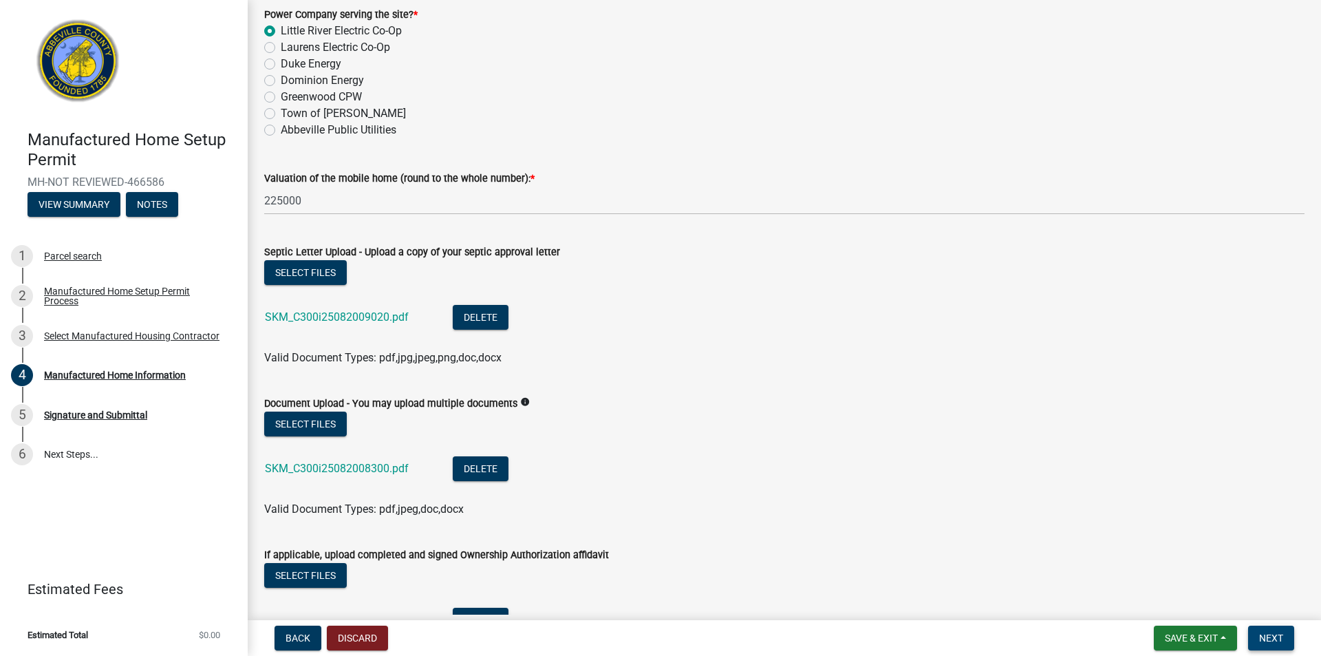
scroll to position [0, 0]
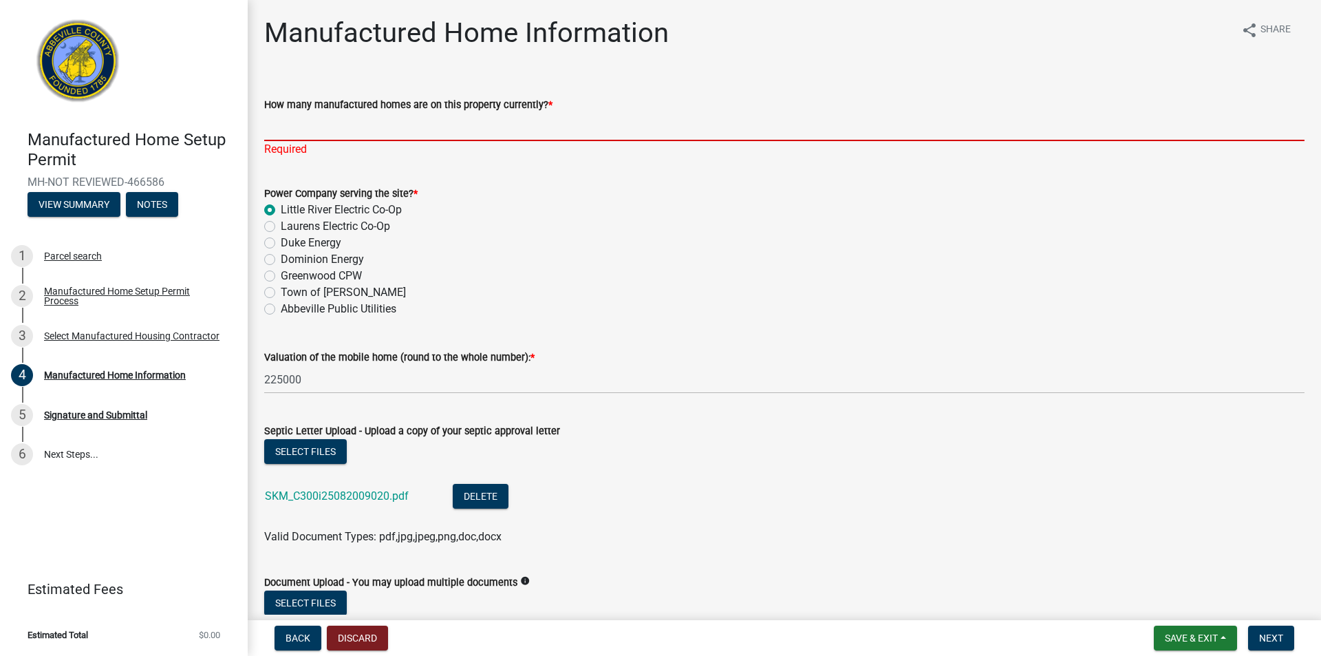
click at [382, 137] on input "How many manufactured homes are on this property currently? *" at bounding box center [784, 127] width 1040 height 28
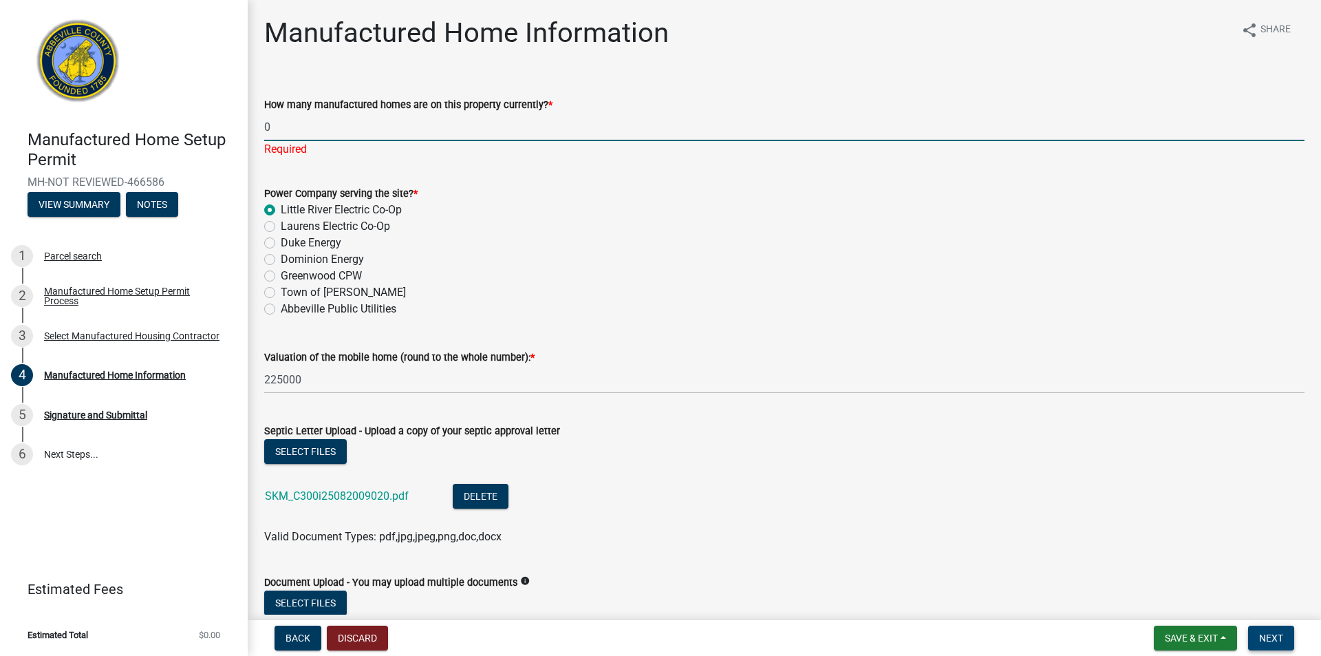
type input "0"
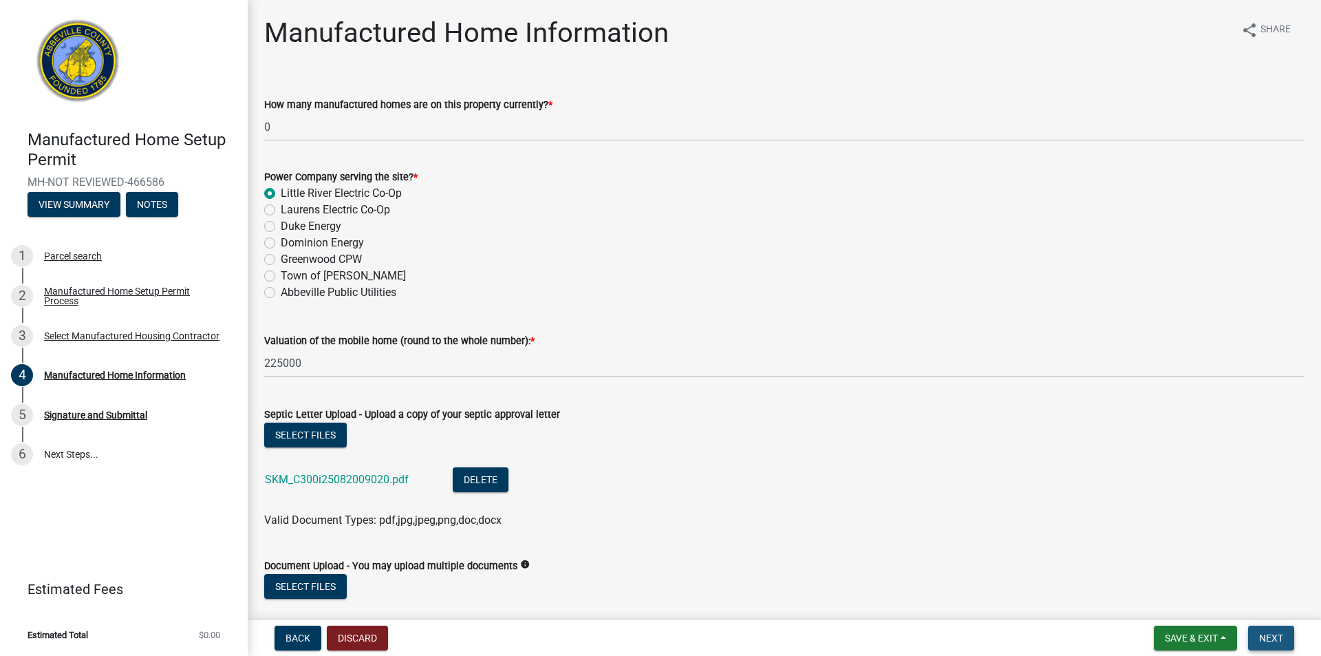
click at [1273, 631] on button "Next" at bounding box center [1271, 637] width 46 height 25
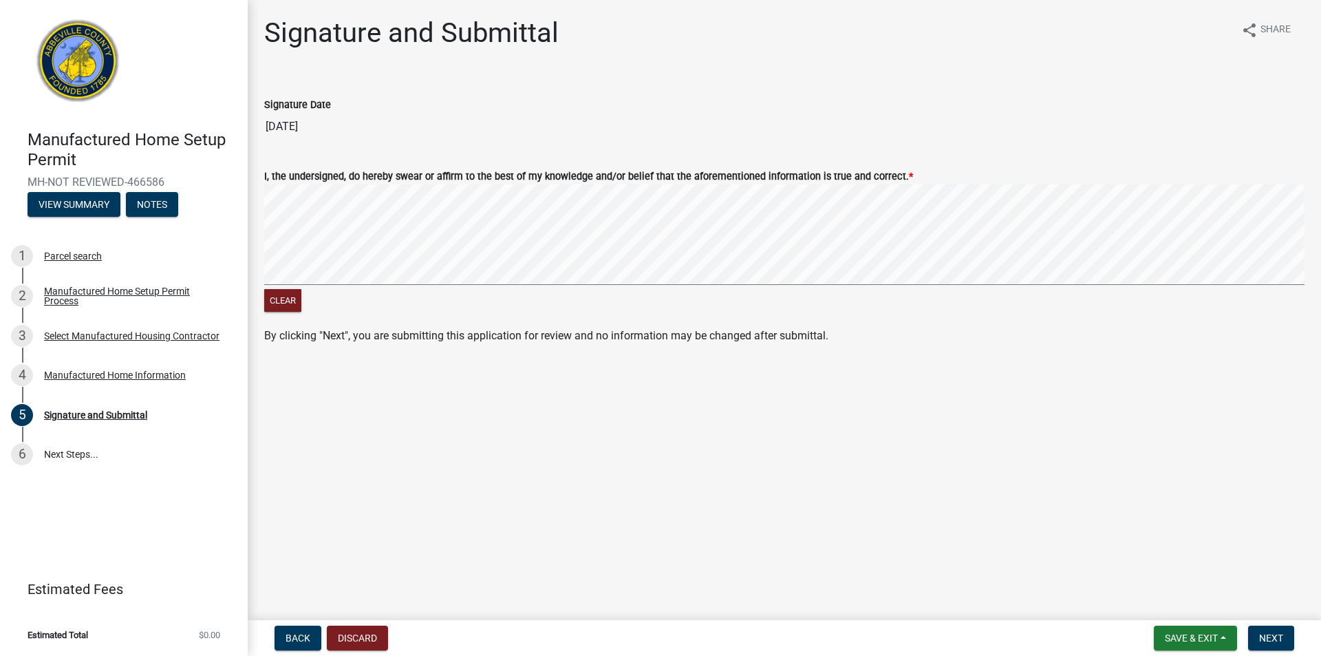
click at [326, 286] on signature-pad at bounding box center [784, 236] width 1040 height 105
click at [719, 292] on div "Clear" at bounding box center [784, 249] width 1040 height 131
click at [1270, 631] on button "Next" at bounding box center [1271, 637] width 46 height 25
